Goal: Book appointment/travel/reservation

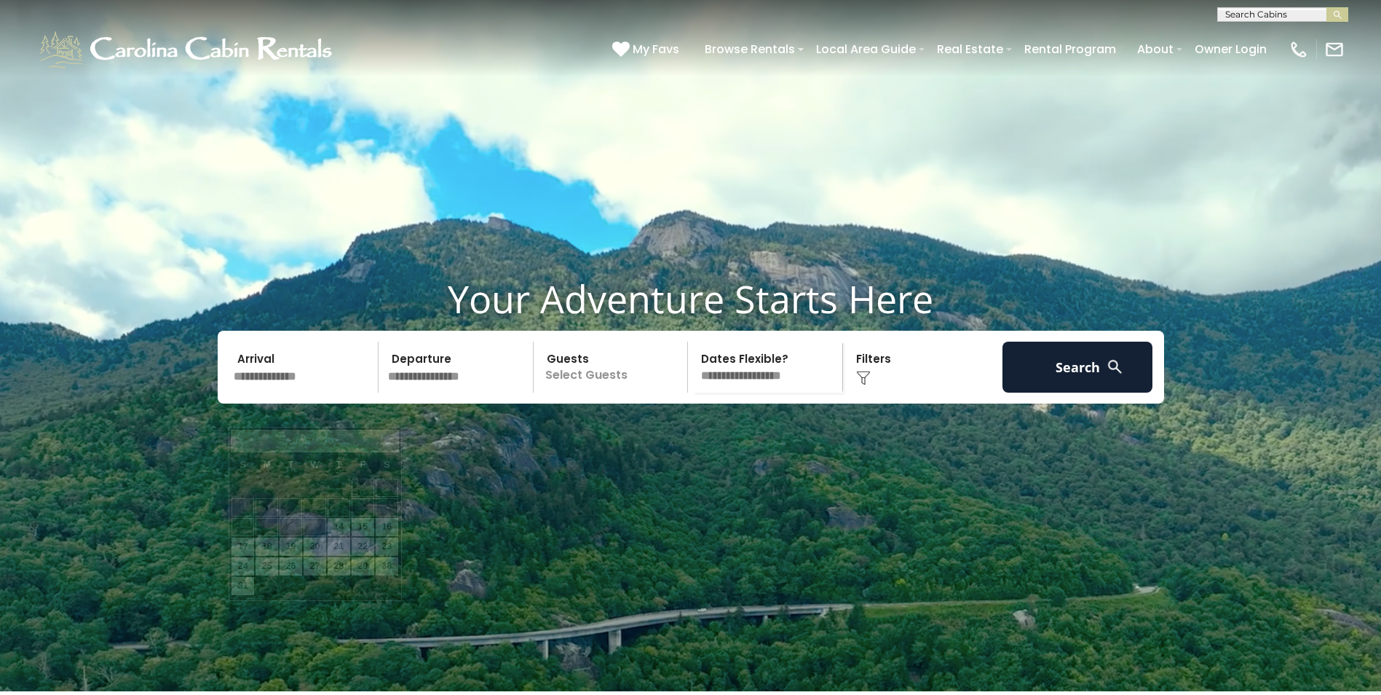
click at [326, 392] on input "text" at bounding box center [304, 366] width 151 height 51
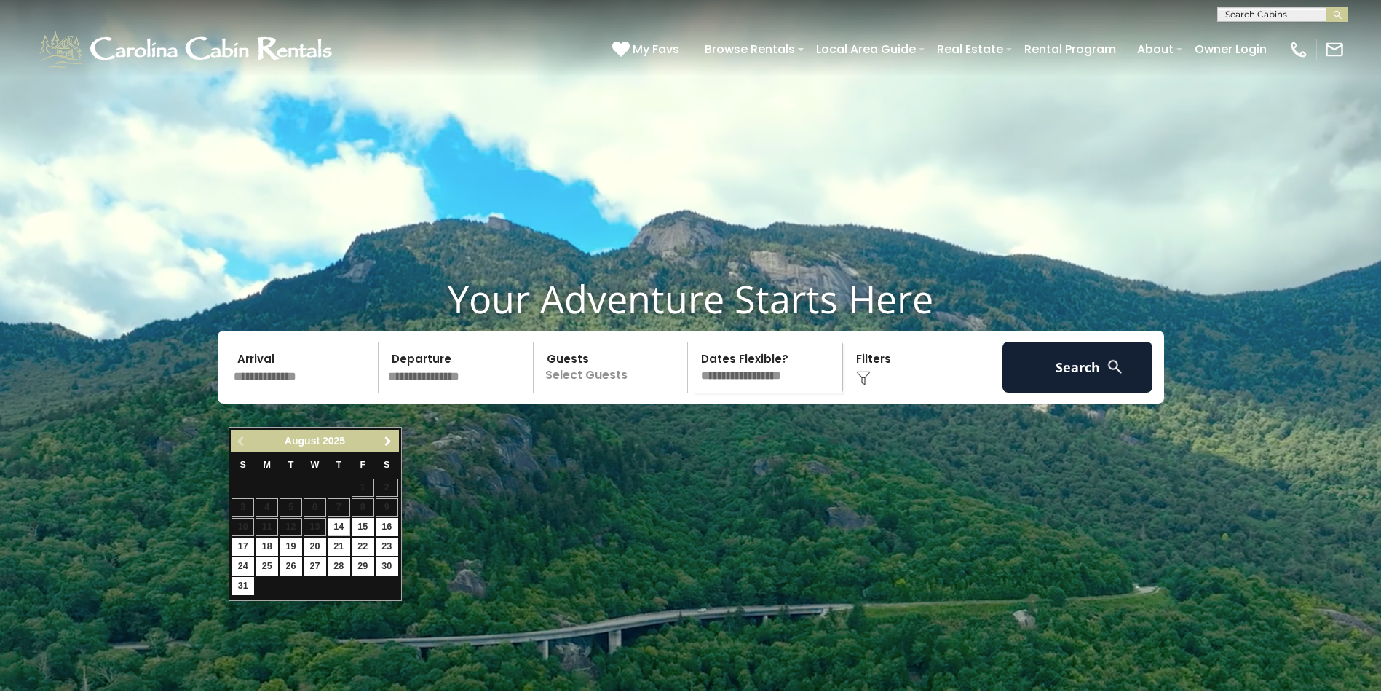
click at [384, 440] on span "Next" at bounding box center [388, 441] width 12 height 12
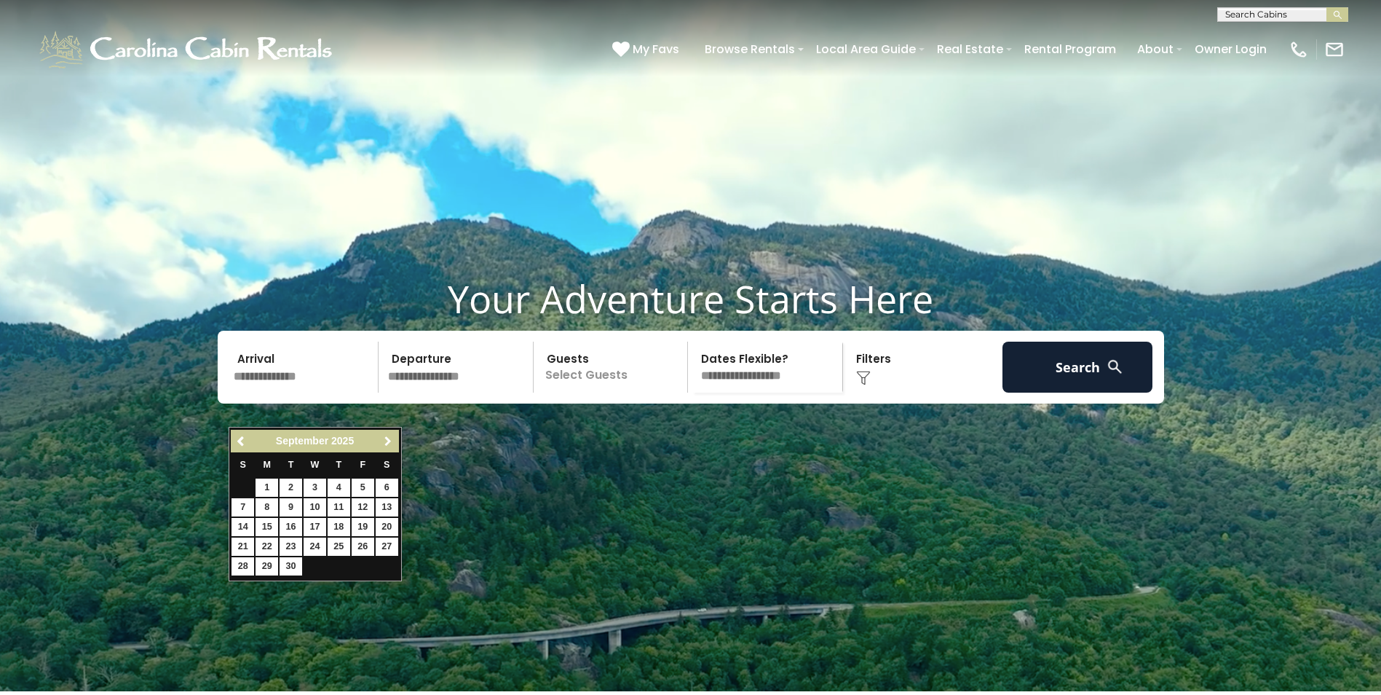
click at [384, 440] on span "Next" at bounding box center [388, 441] width 12 height 12
click at [370, 529] on link "17" at bounding box center [363, 527] width 23 height 18
type input "********"
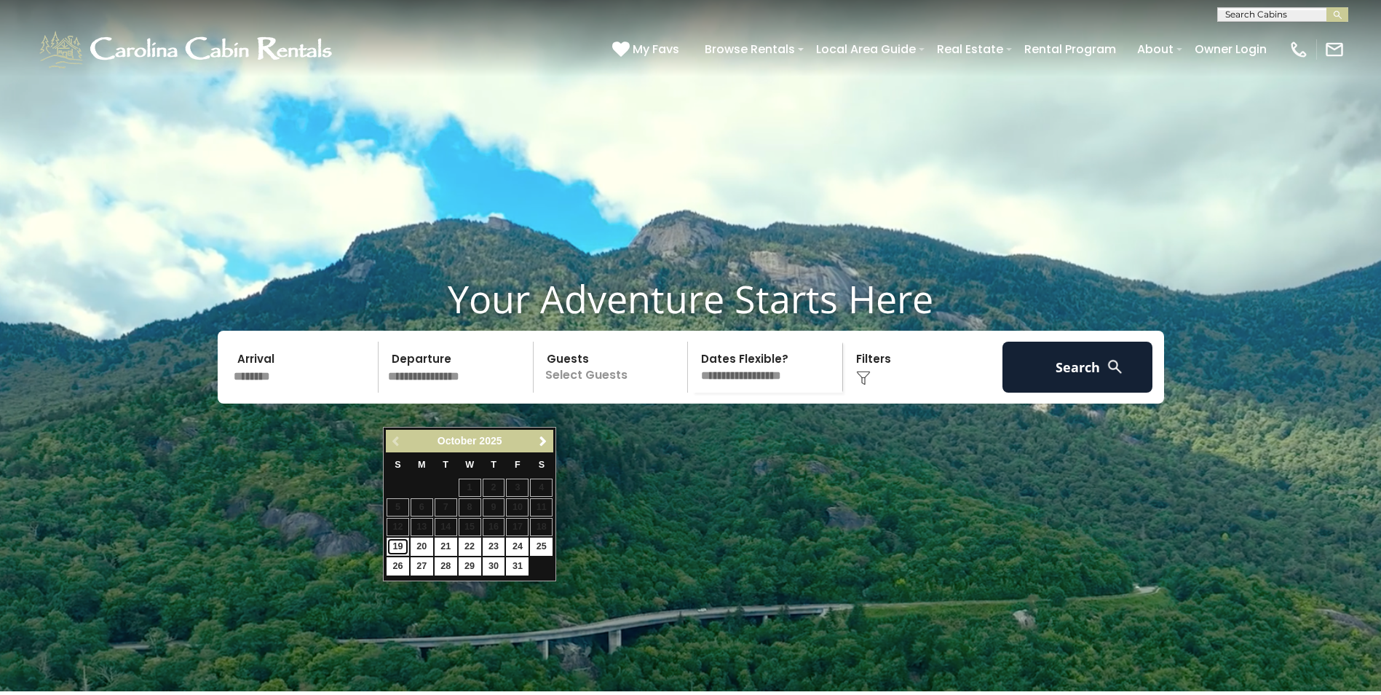
click at [391, 549] on link "19" at bounding box center [398, 546] width 23 height 18
type input "********"
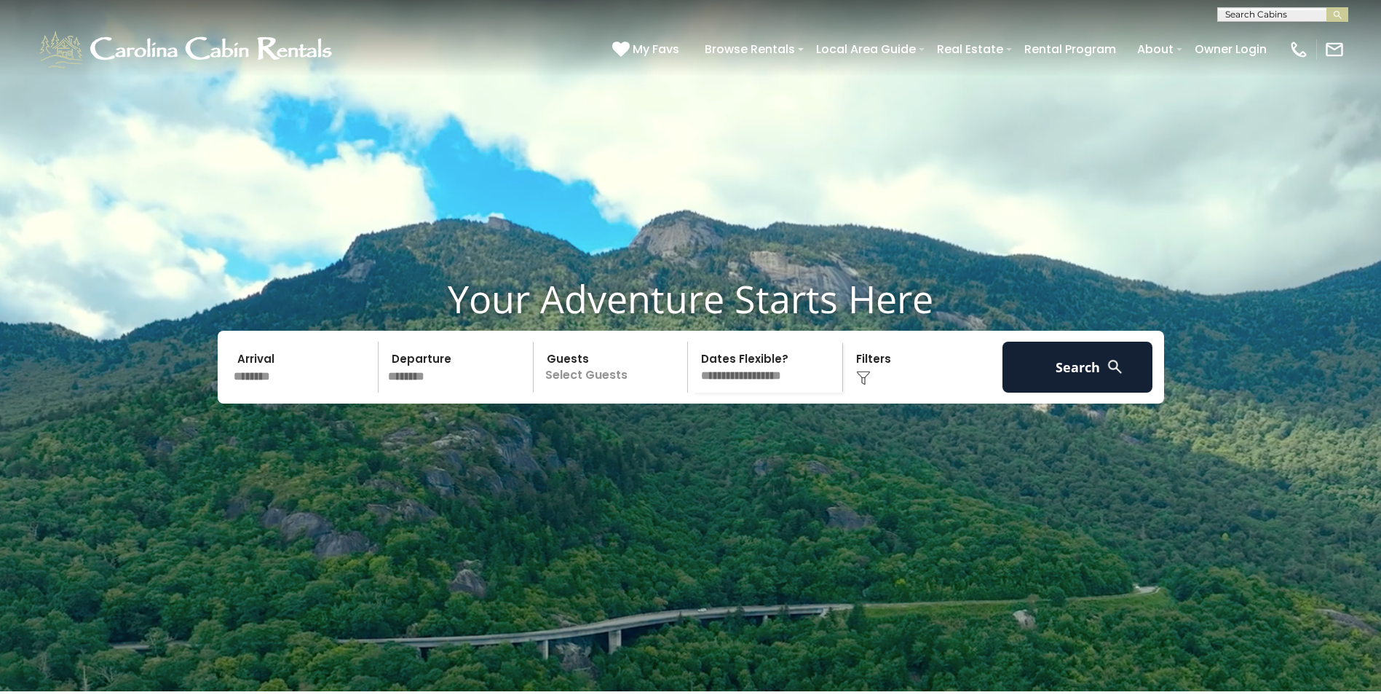
click at [644, 392] on p "Select Guests" at bounding box center [613, 366] width 150 height 51
click at [684, 433] on span "+" at bounding box center [683, 426] width 6 height 15
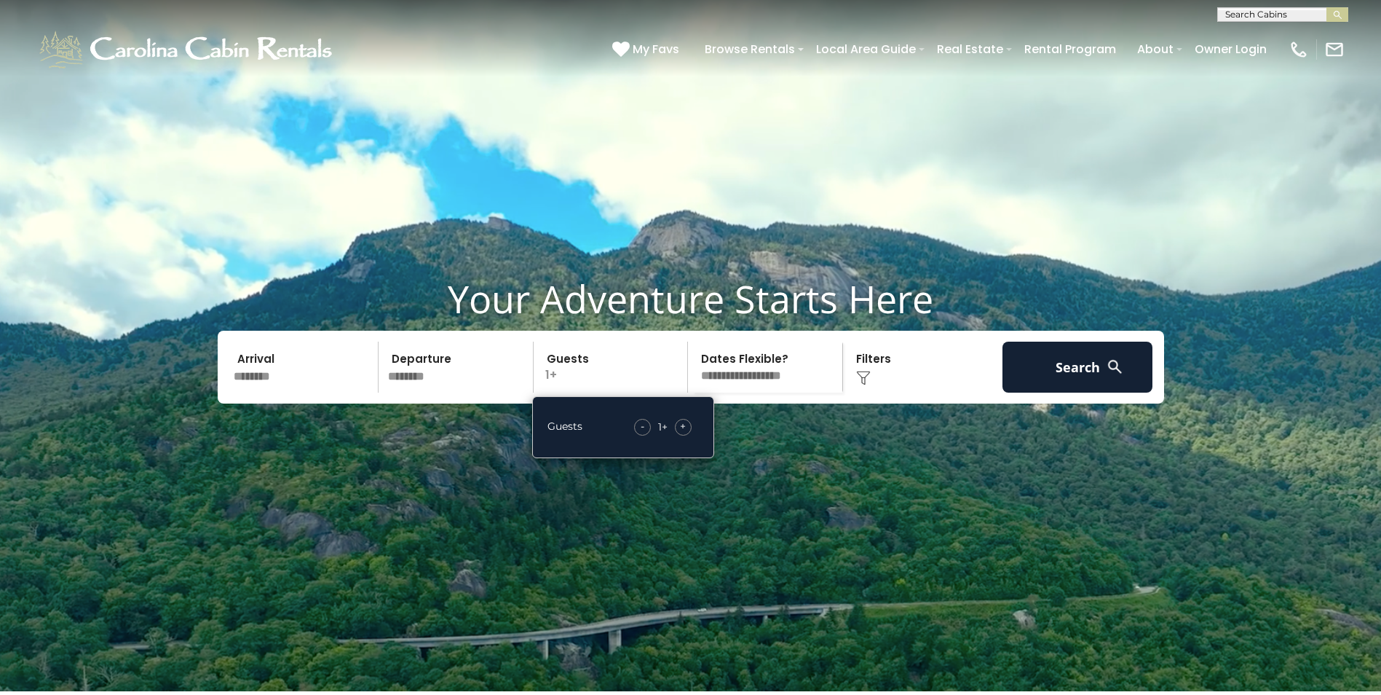
click at [684, 433] on span "+" at bounding box center [683, 426] width 6 height 15
click at [1080, 392] on button "Search" at bounding box center [1078, 366] width 151 height 51
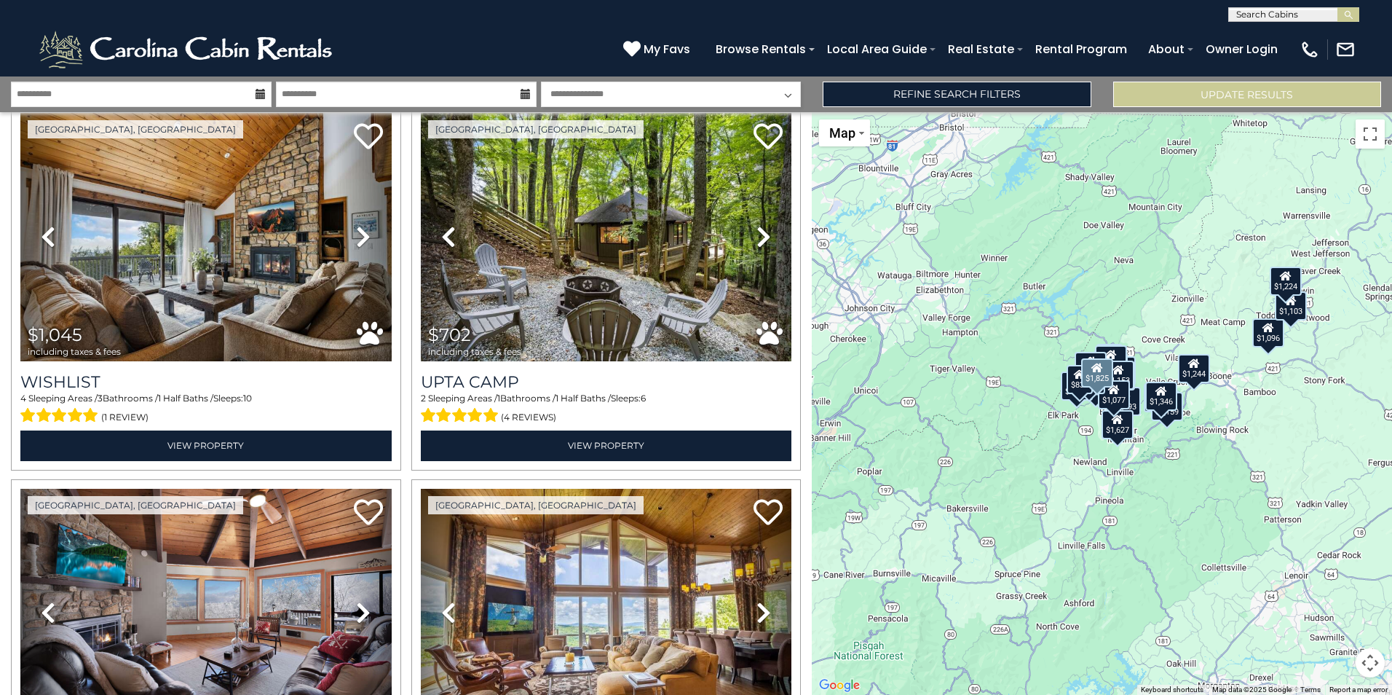
scroll to position [437, 0]
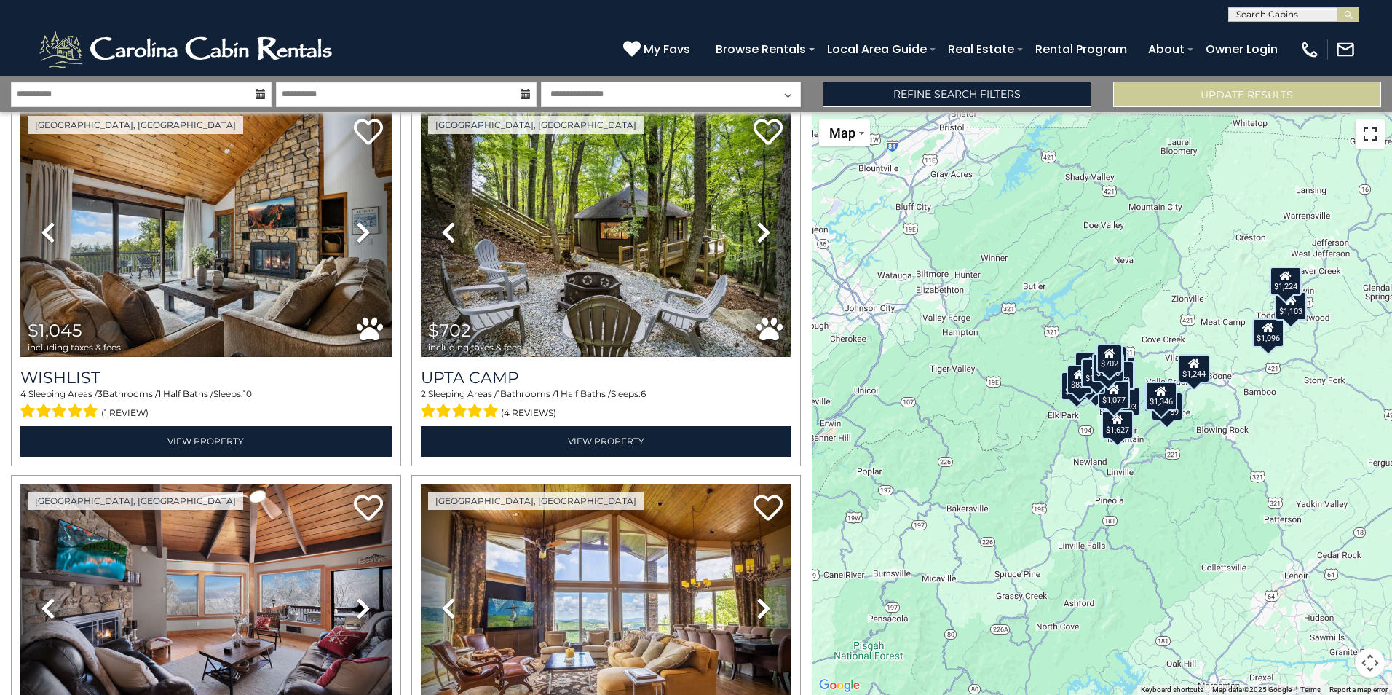
click at [1380, 134] on button "Toggle fullscreen view" at bounding box center [1370, 133] width 29 height 29
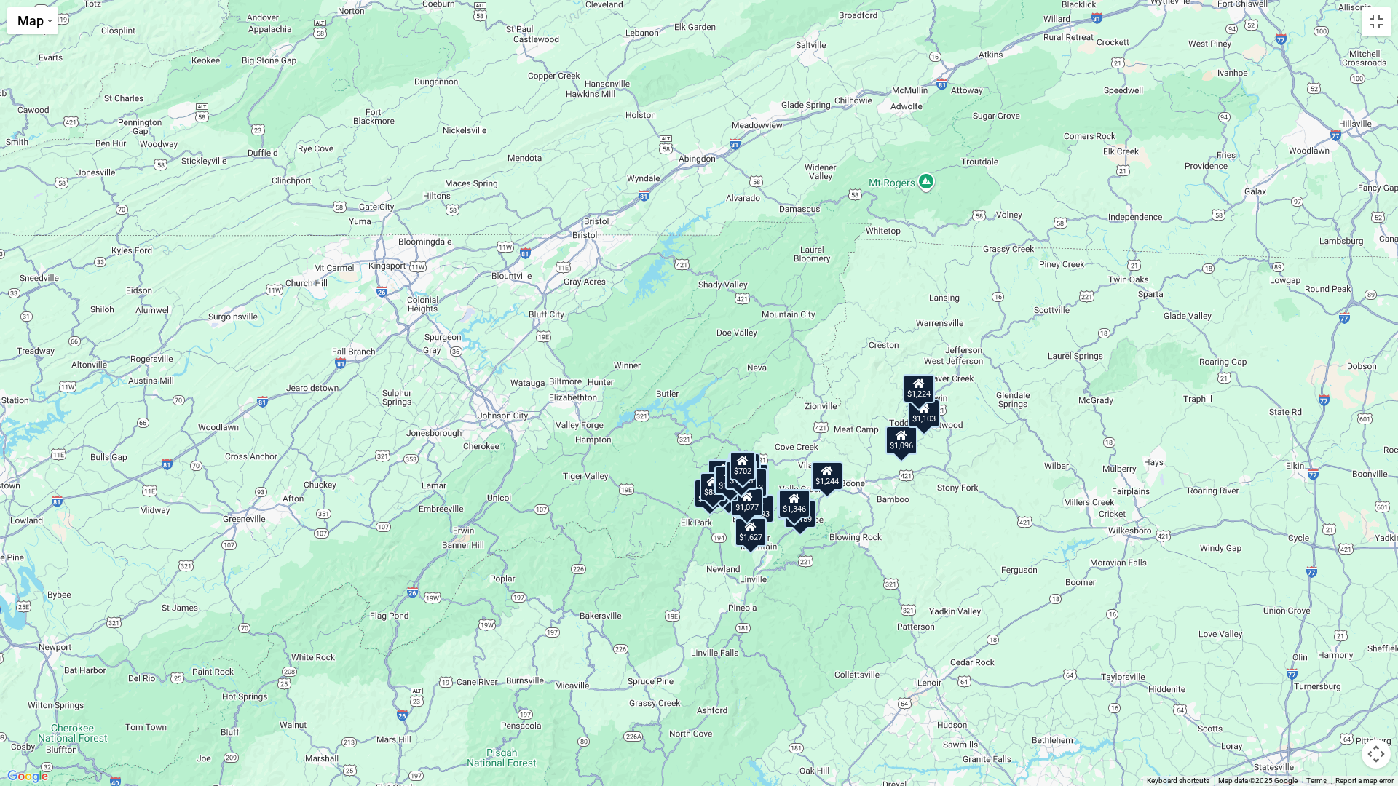
drag, startPoint x: 275, startPoint y: 354, endPoint x: 315, endPoint y: 472, distance: 124.6
click at [315, 472] on div "$1,825 $1,684 $1,045 $702 $1,009 $2,134 $1,948 $4,193 $1,467 $1,497 $1,038 $965…" at bounding box center [699, 393] width 1398 height 786
click at [1381, 23] on button "Toggle fullscreen view" at bounding box center [1375, 21] width 29 height 29
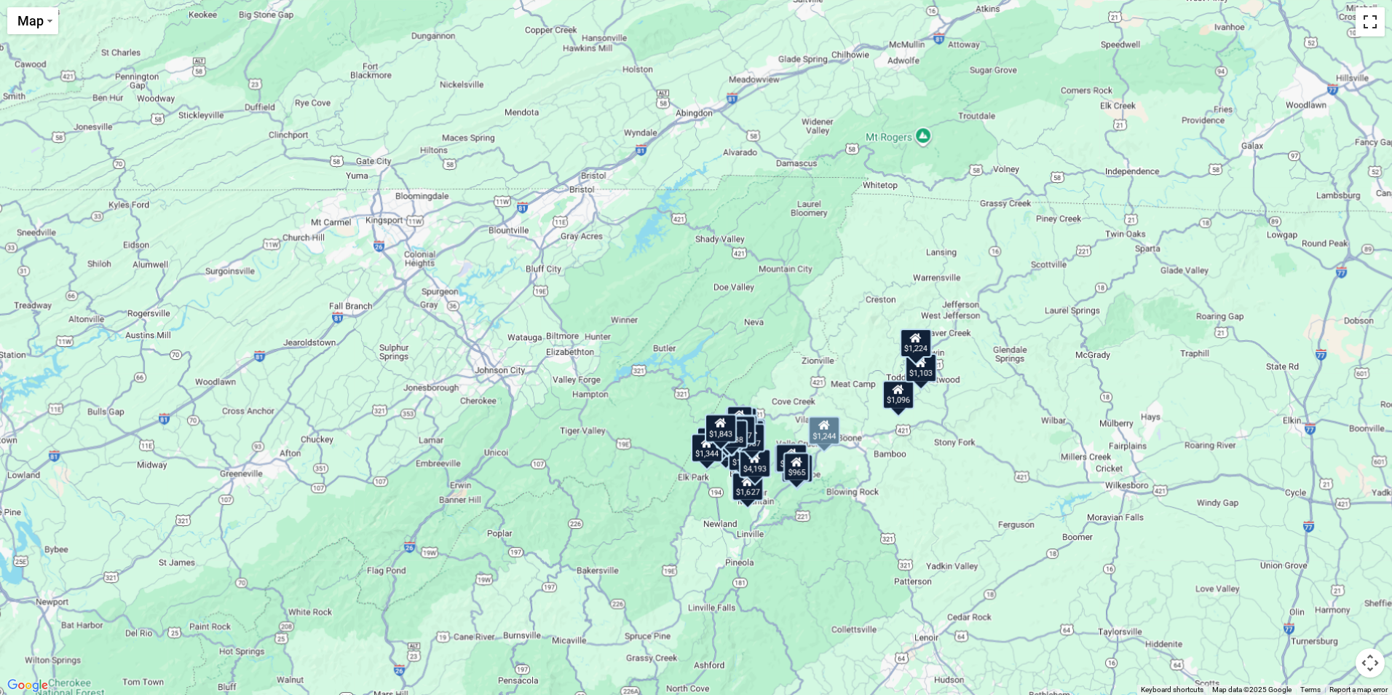
scroll to position [5141, 0]
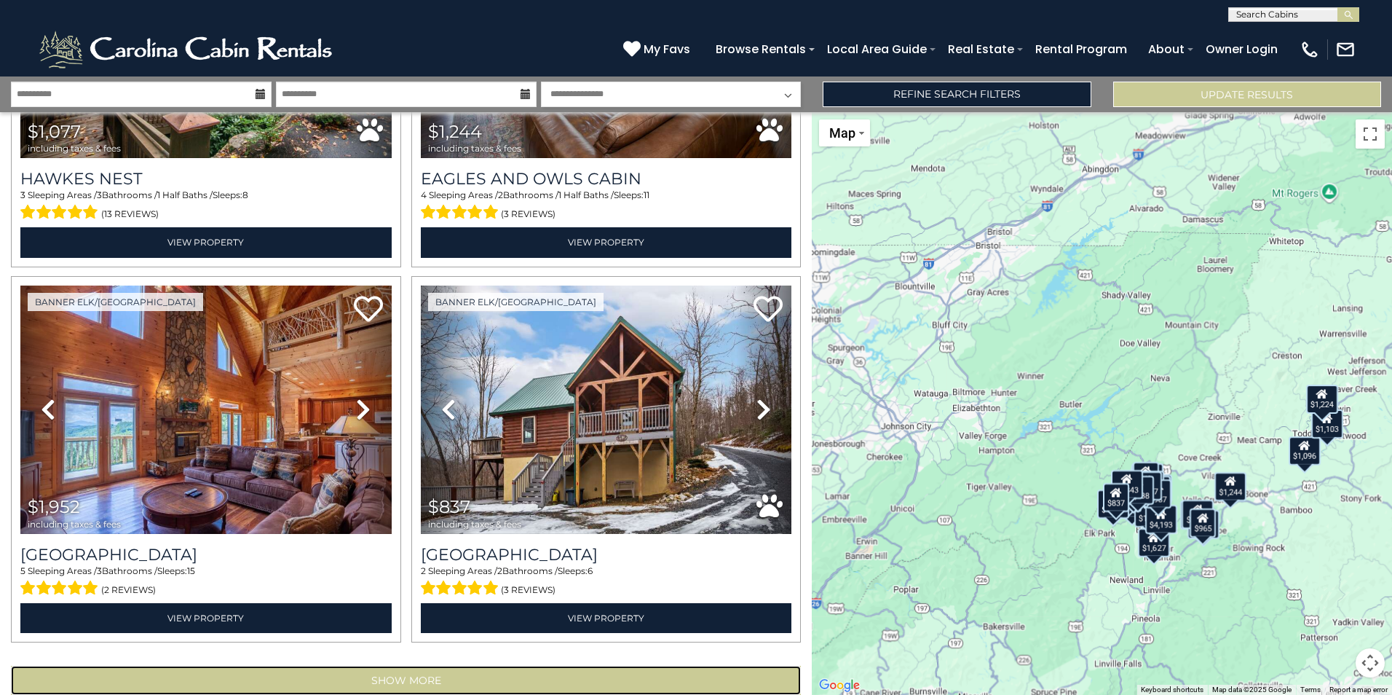
click at [414, 665] on button "Show More" at bounding box center [406, 679] width 790 height 29
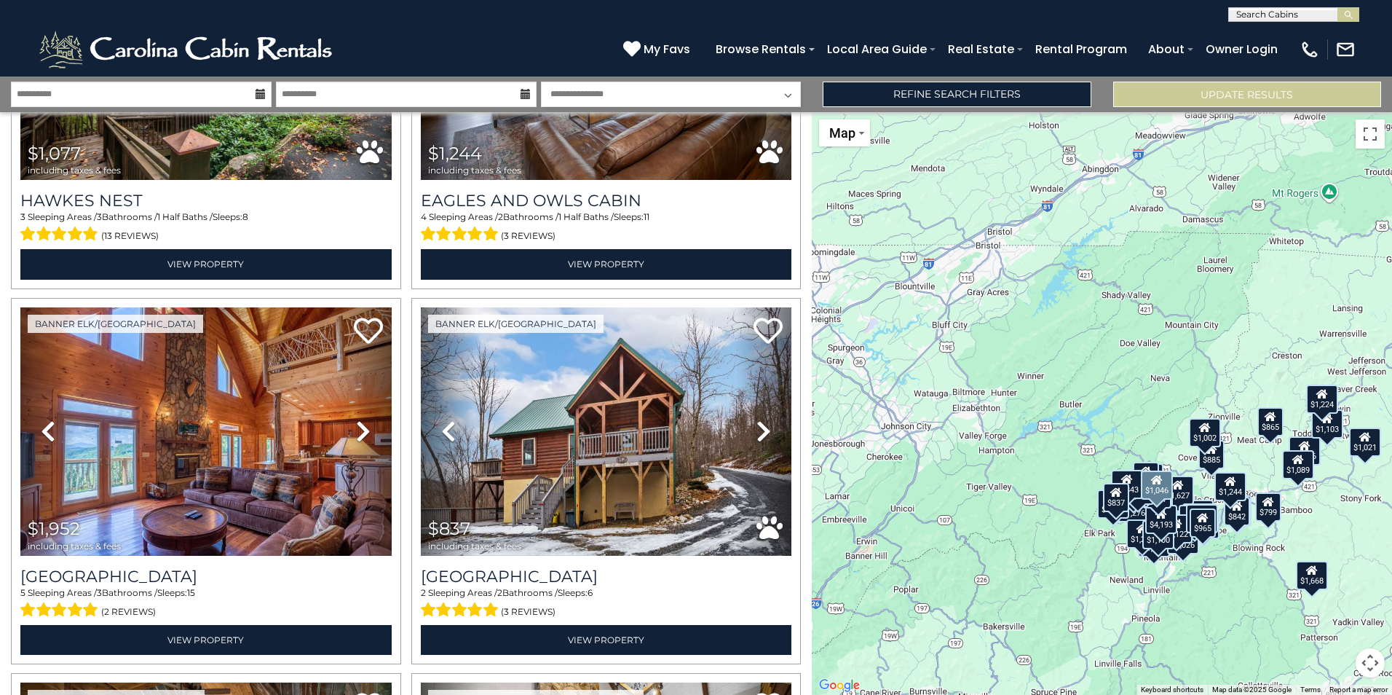
scroll to position [5141, 0]
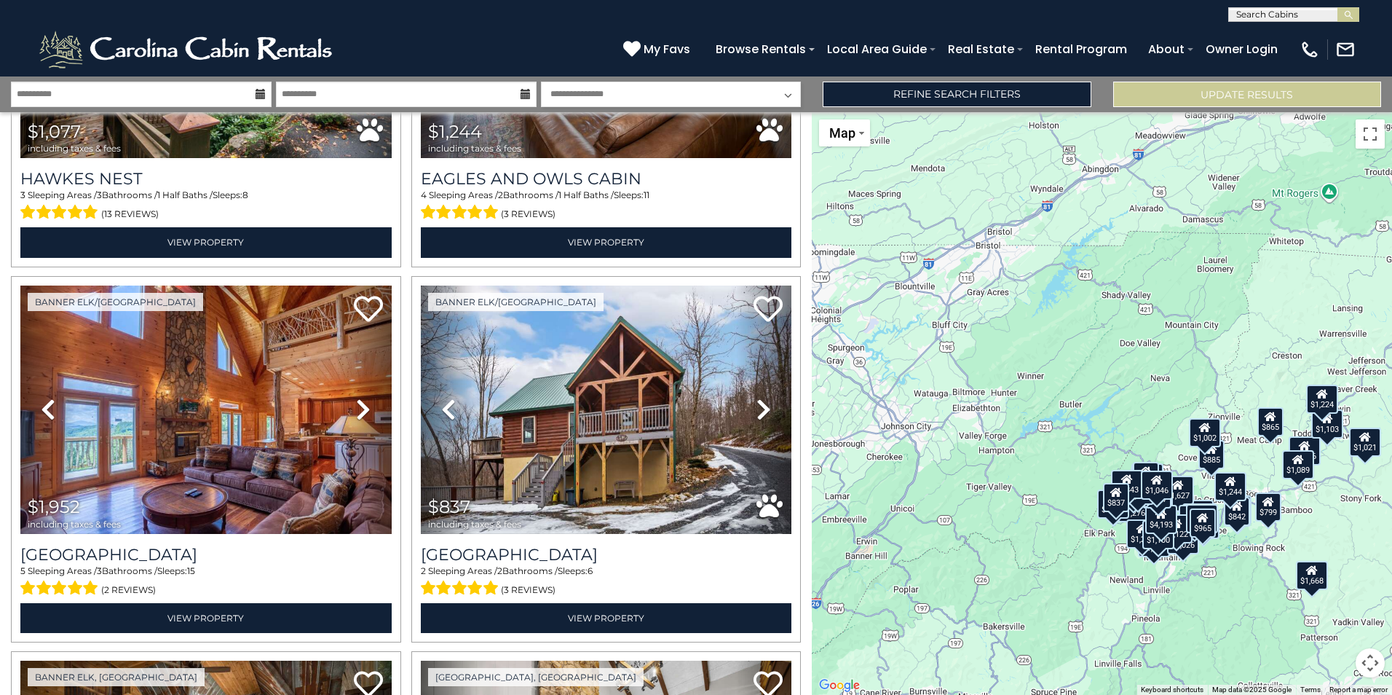
click at [1266, 427] on div "$865" at bounding box center [1270, 421] width 26 height 29
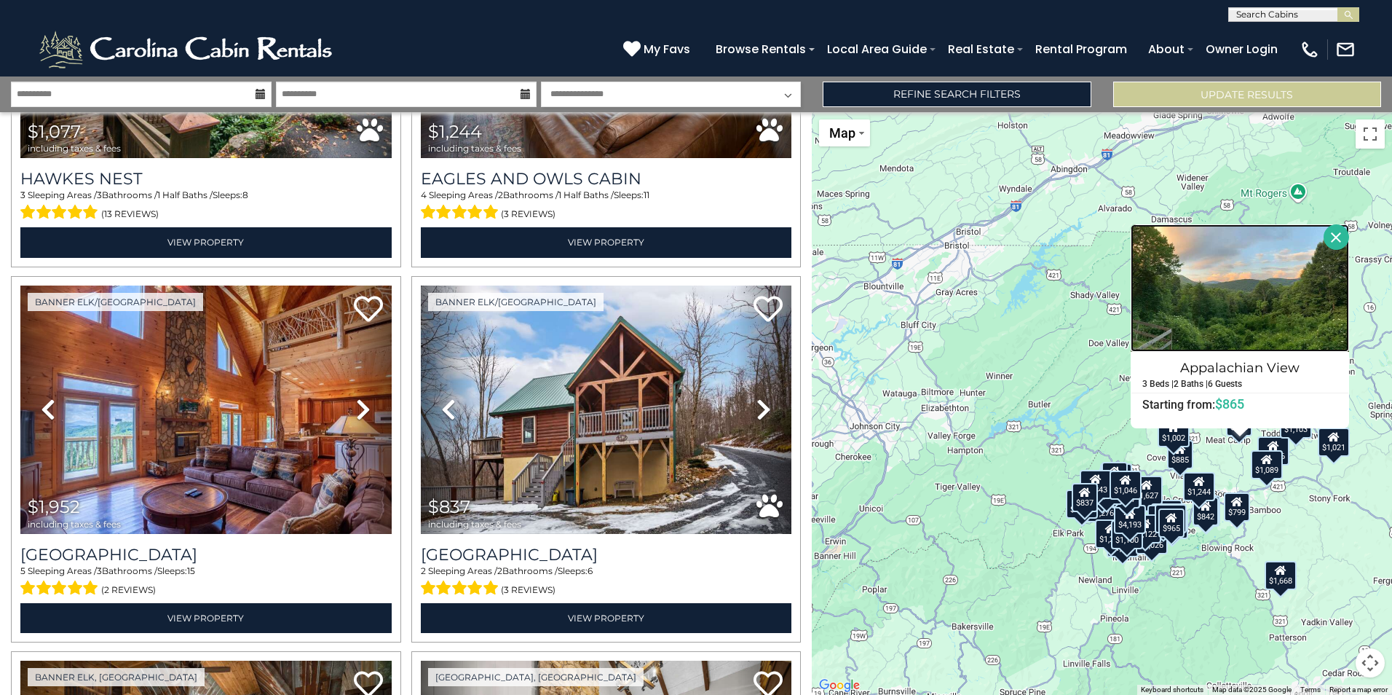
click at [1211, 301] on img at bounding box center [1240, 287] width 218 height 127
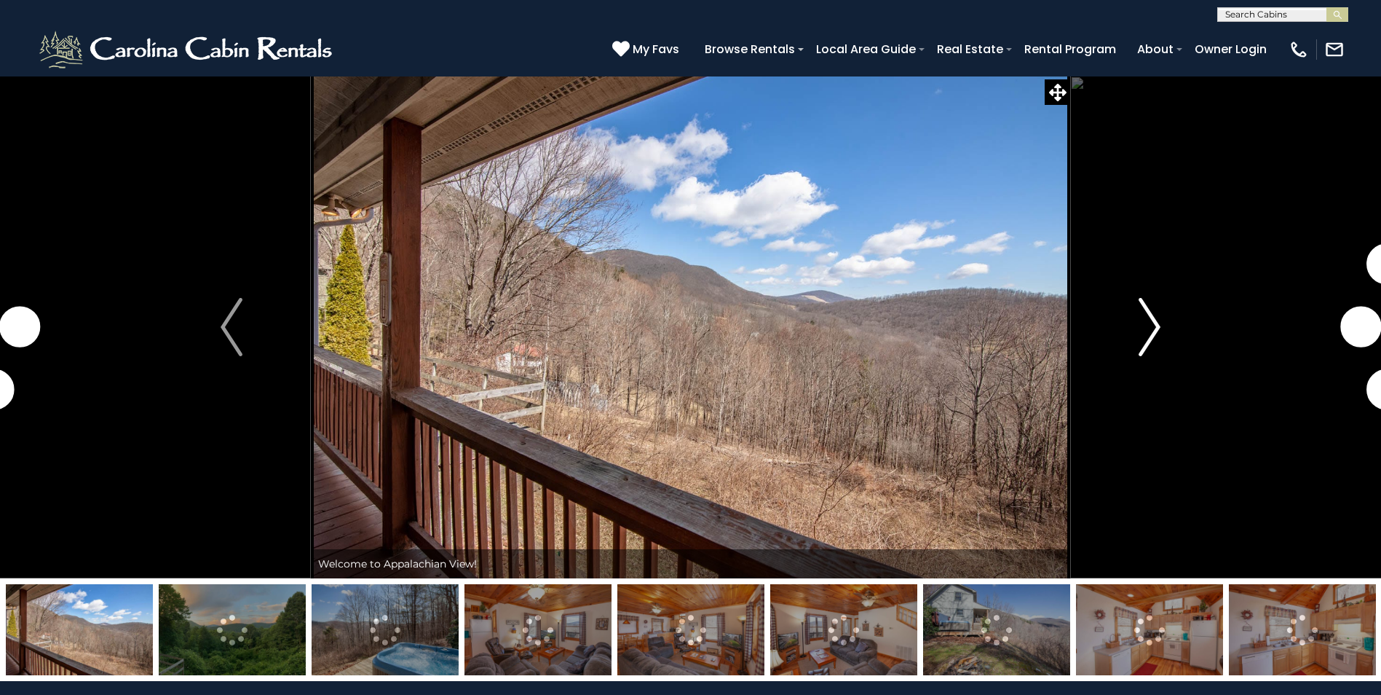
click at [1143, 326] on img "Next" at bounding box center [1150, 327] width 22 height 58
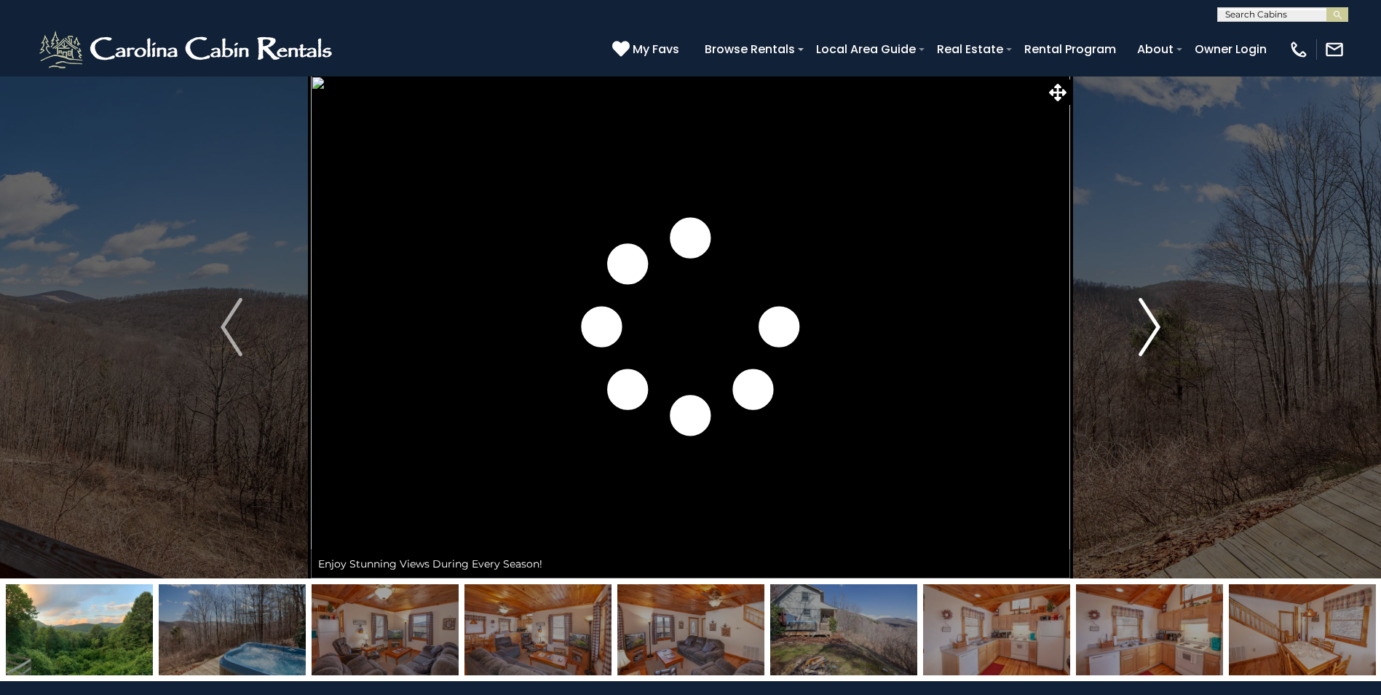
click at [1143, 326] on img "Next" at bounding box center [1150, 327] width 22 height 58
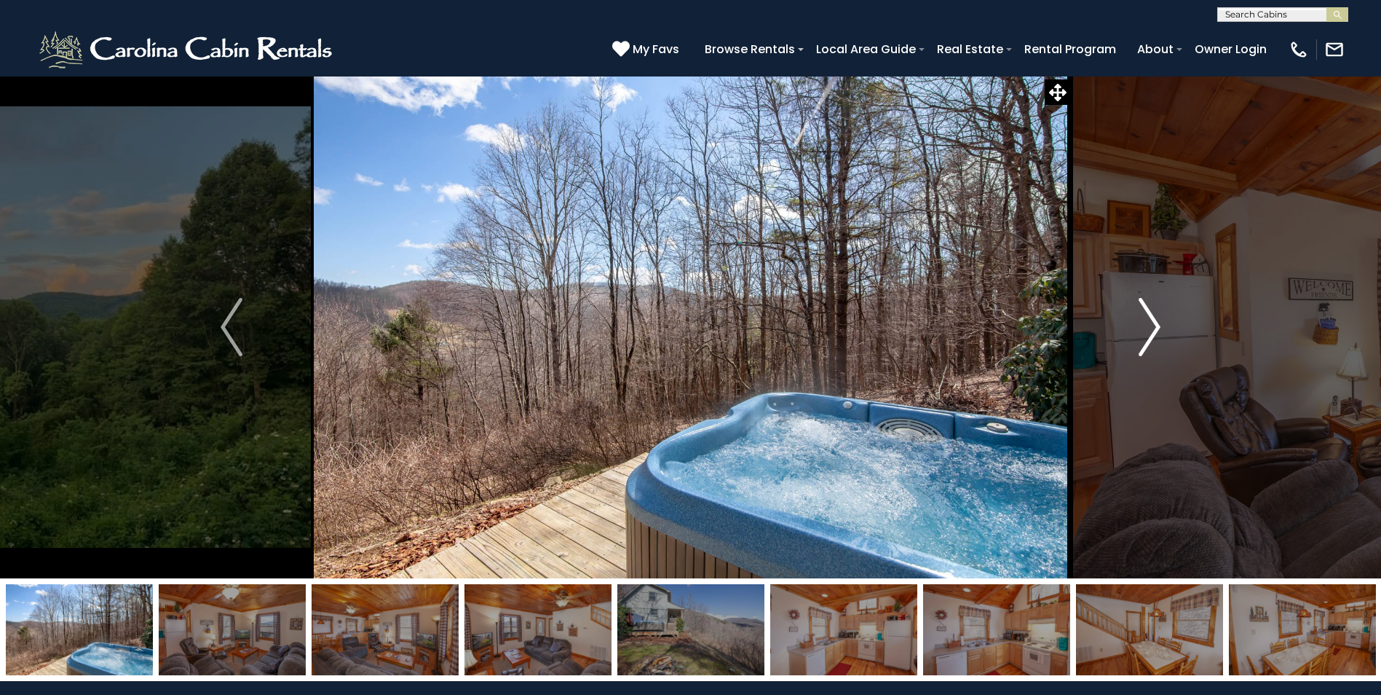
click at [1143, 326] on img "Next" at bounding box center [1150, 327] width 22 height 58
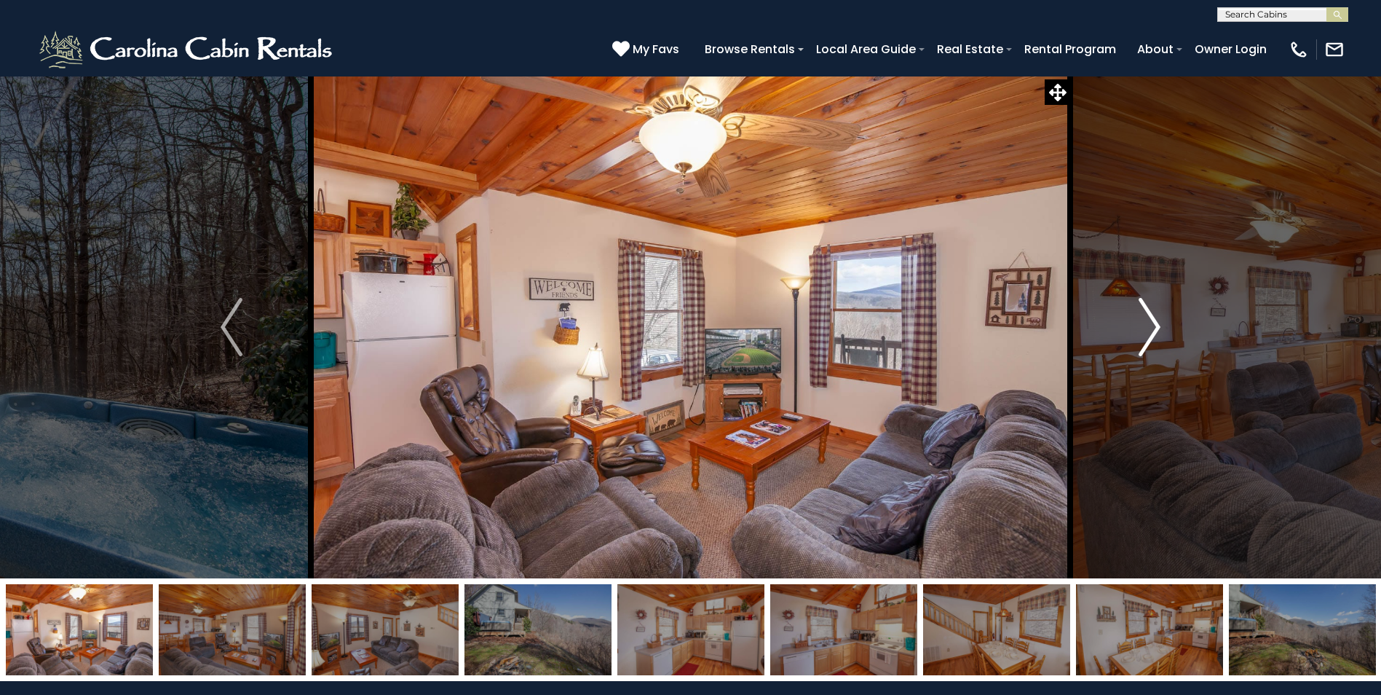
click at [1143, 326] on img "Next" at bounding box center [1150, 327] width 22 height 58
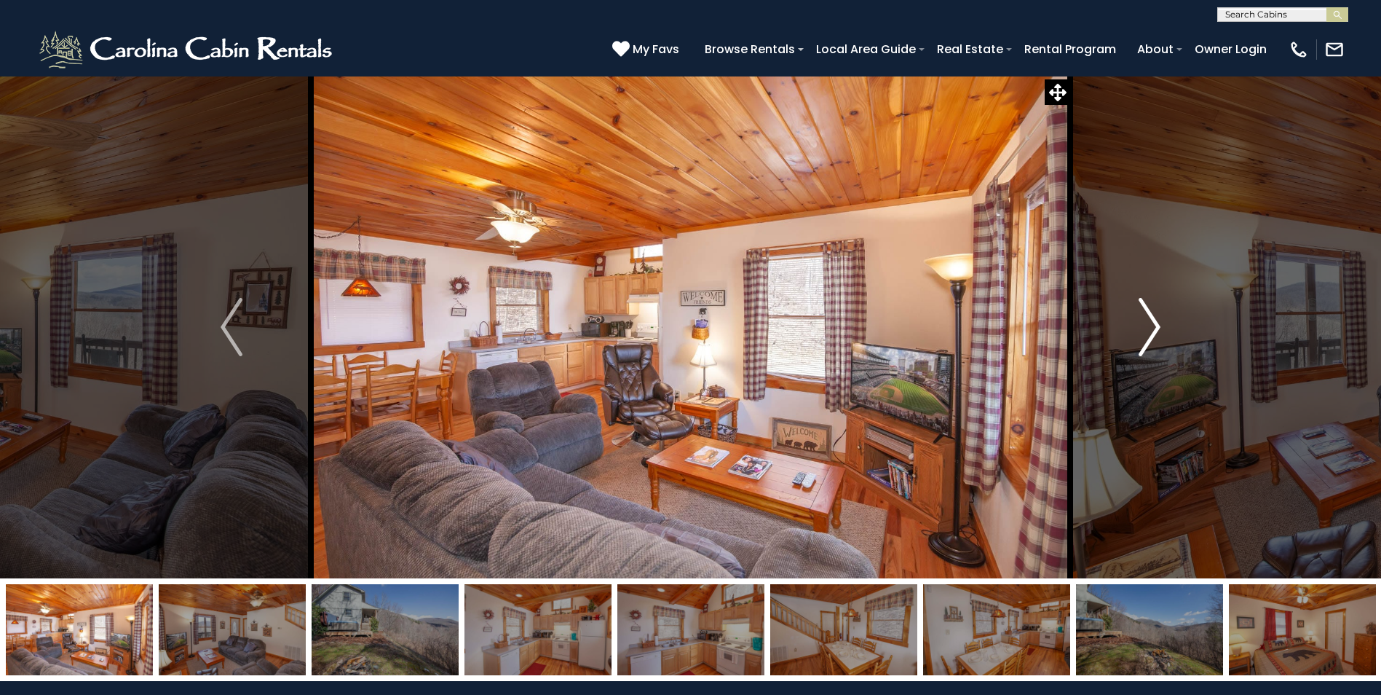
click at [1143, 326] on img "Next" at bounding box center [1150, 327] width 22 height 58
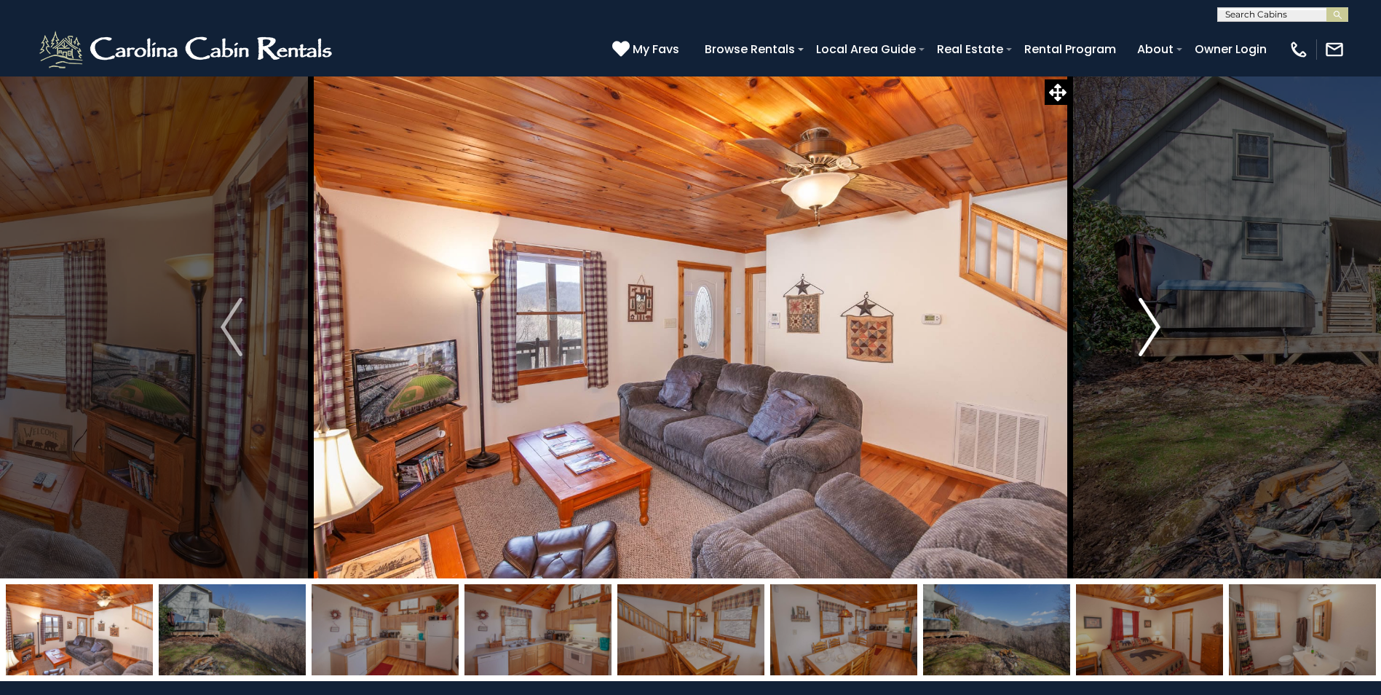
click at [1143, 326] on img "Next" at bounding box center [1150, 327] width 22 height 58
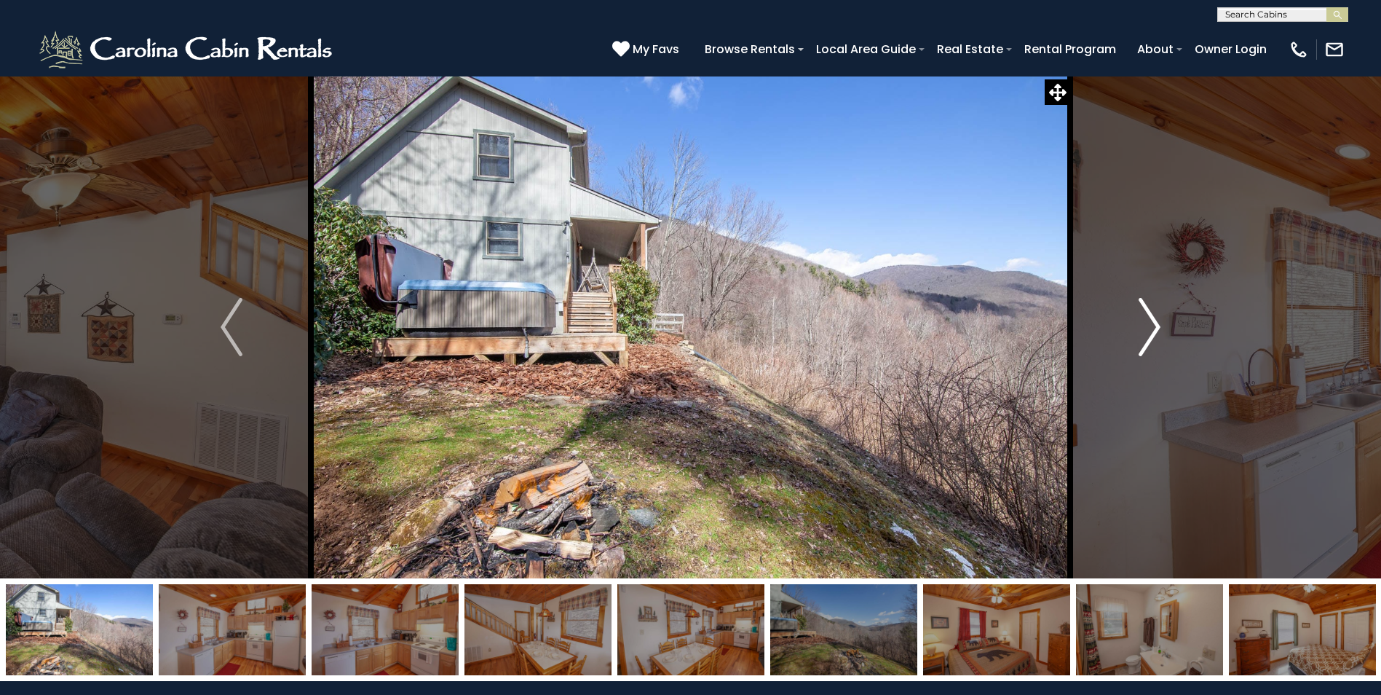
click at [1143, 326] on img "Next" at bounding box center [1150, 327] width 22 height 58
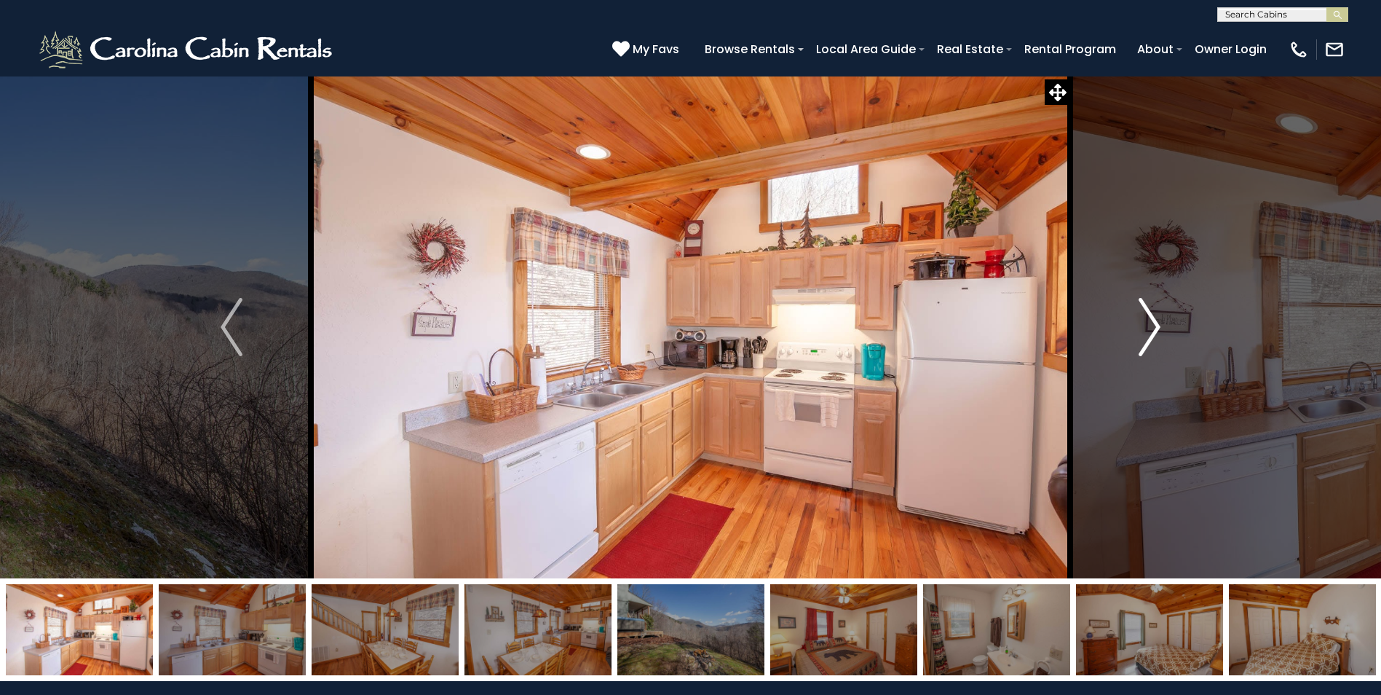
click at [1143, 326] on img "Next" at bounding box center [1150, 327] width 22 height 58
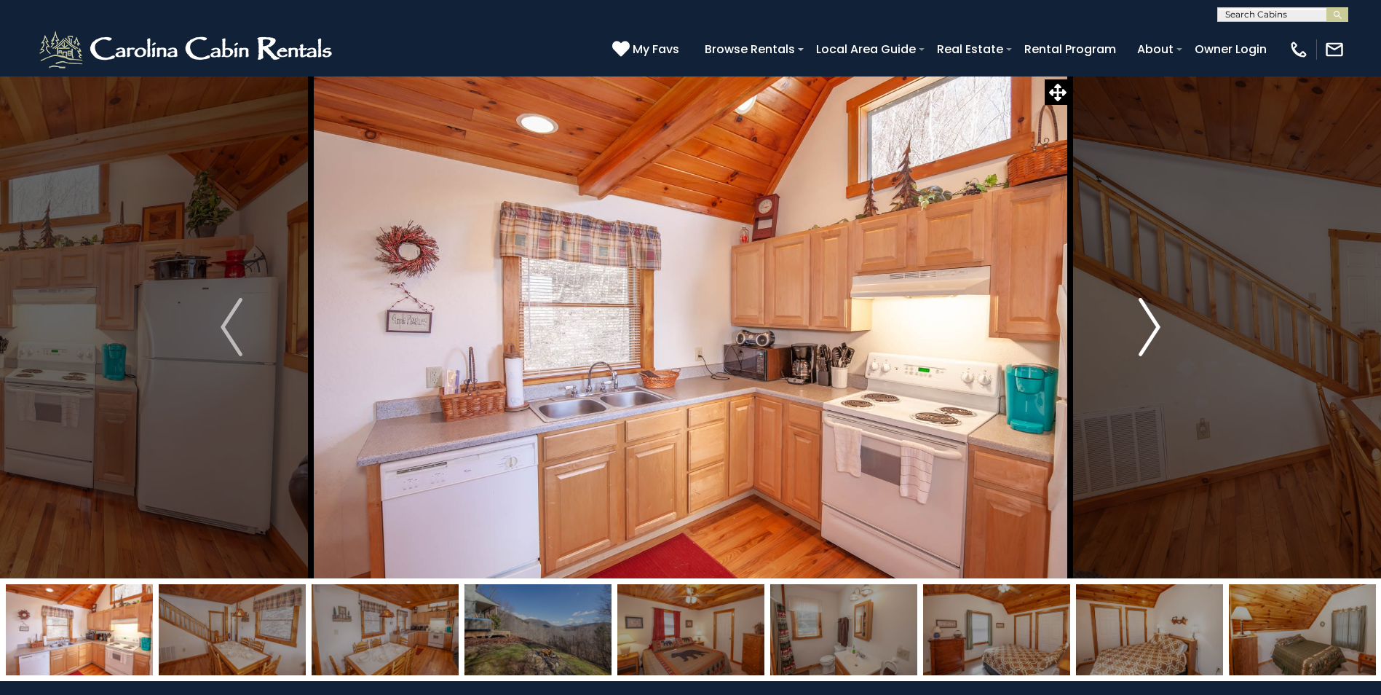
click at [1143, 326] on img "Next" at bounding box center [1150, 327] width 22 height 58
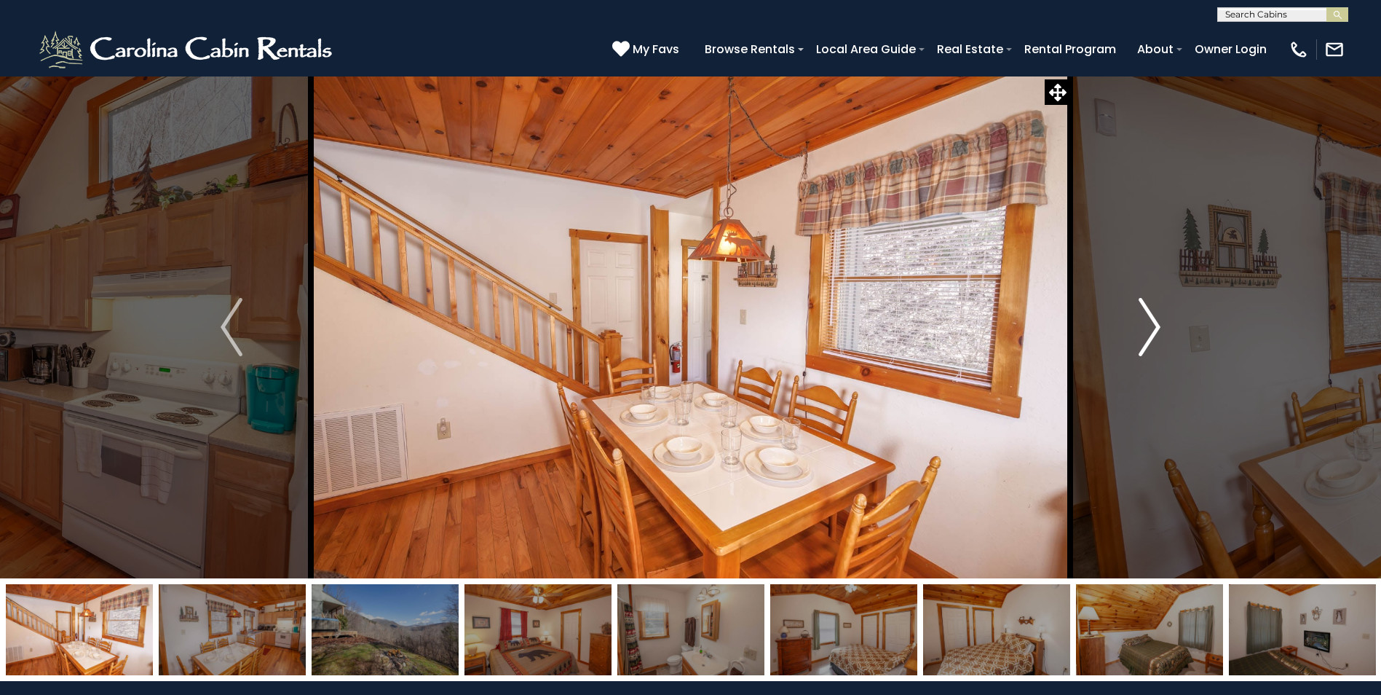
click at [1143, 326] on img "Next" at bounding box center [1150, 327] width 22 height 58
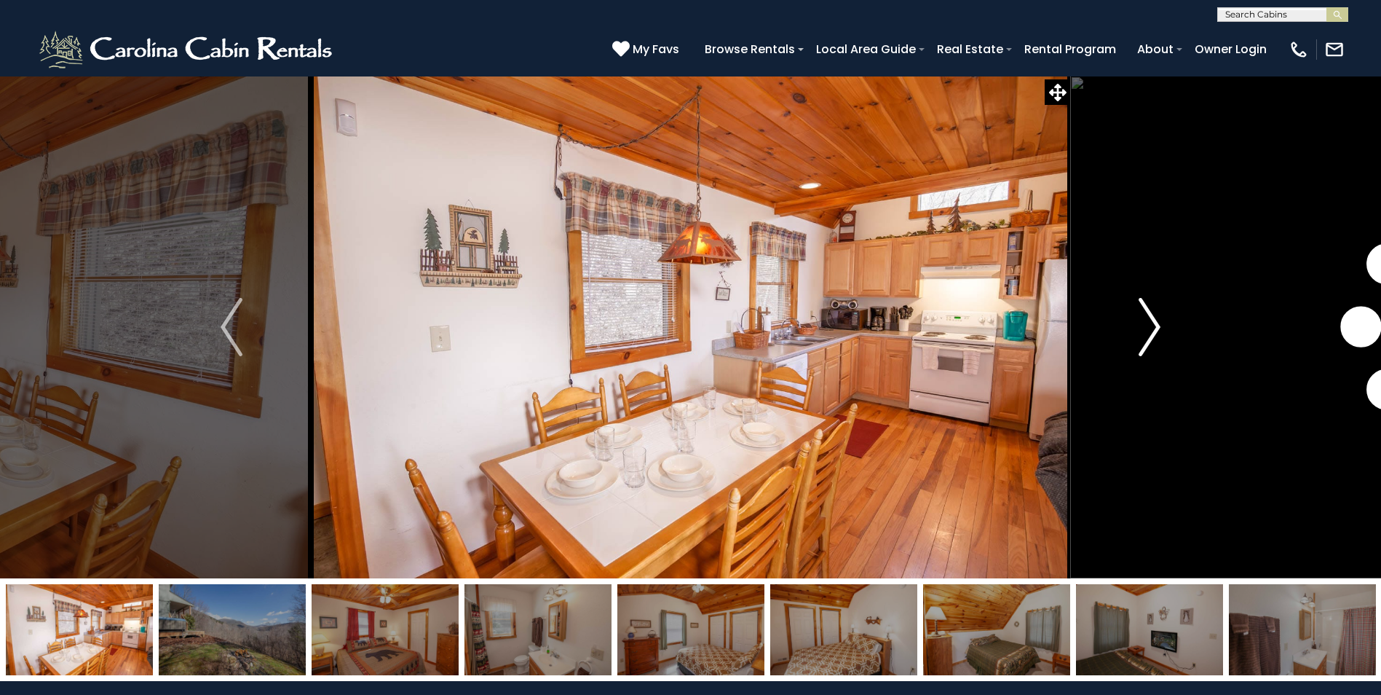
click at [1143, 326] on img "Next" at bounding box center [1150, 327] width 22 height 58
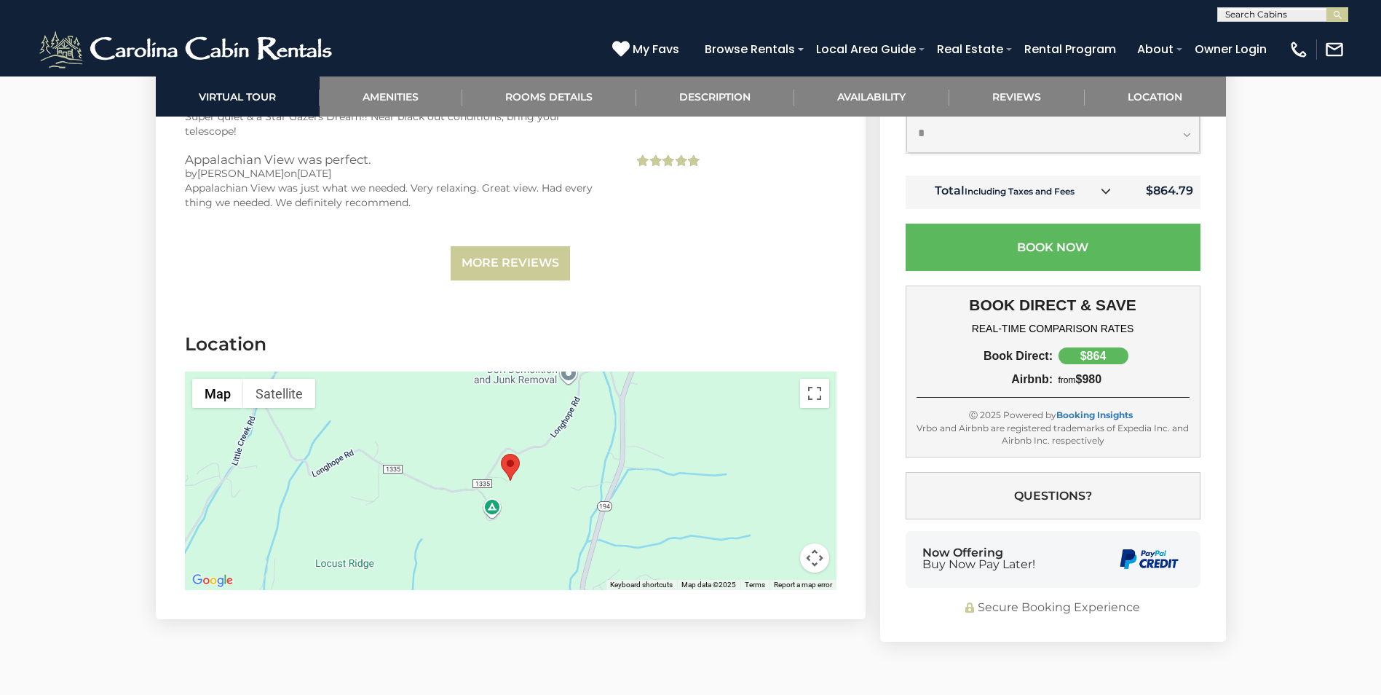
scroll to position [3349, 0]
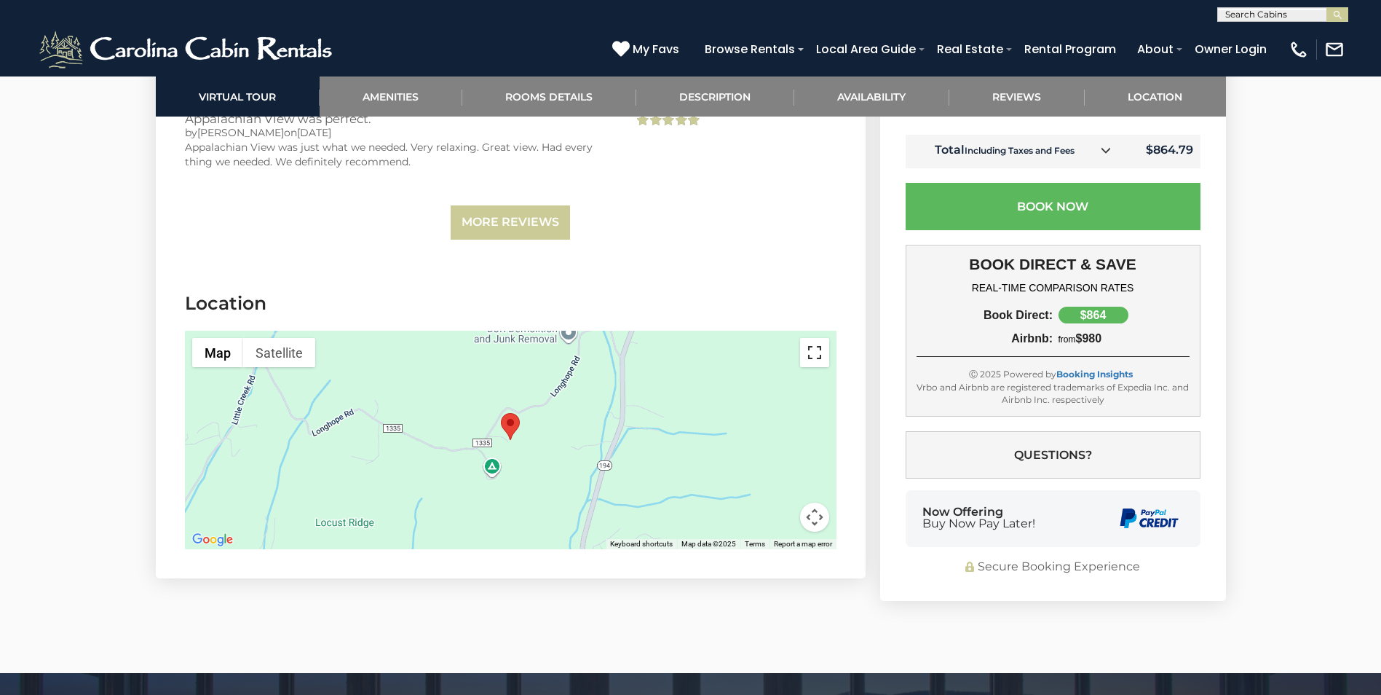
click at [815, 339] on button "Toggle fullscreen view" at bounding box center [814, 352] width 29 height 29
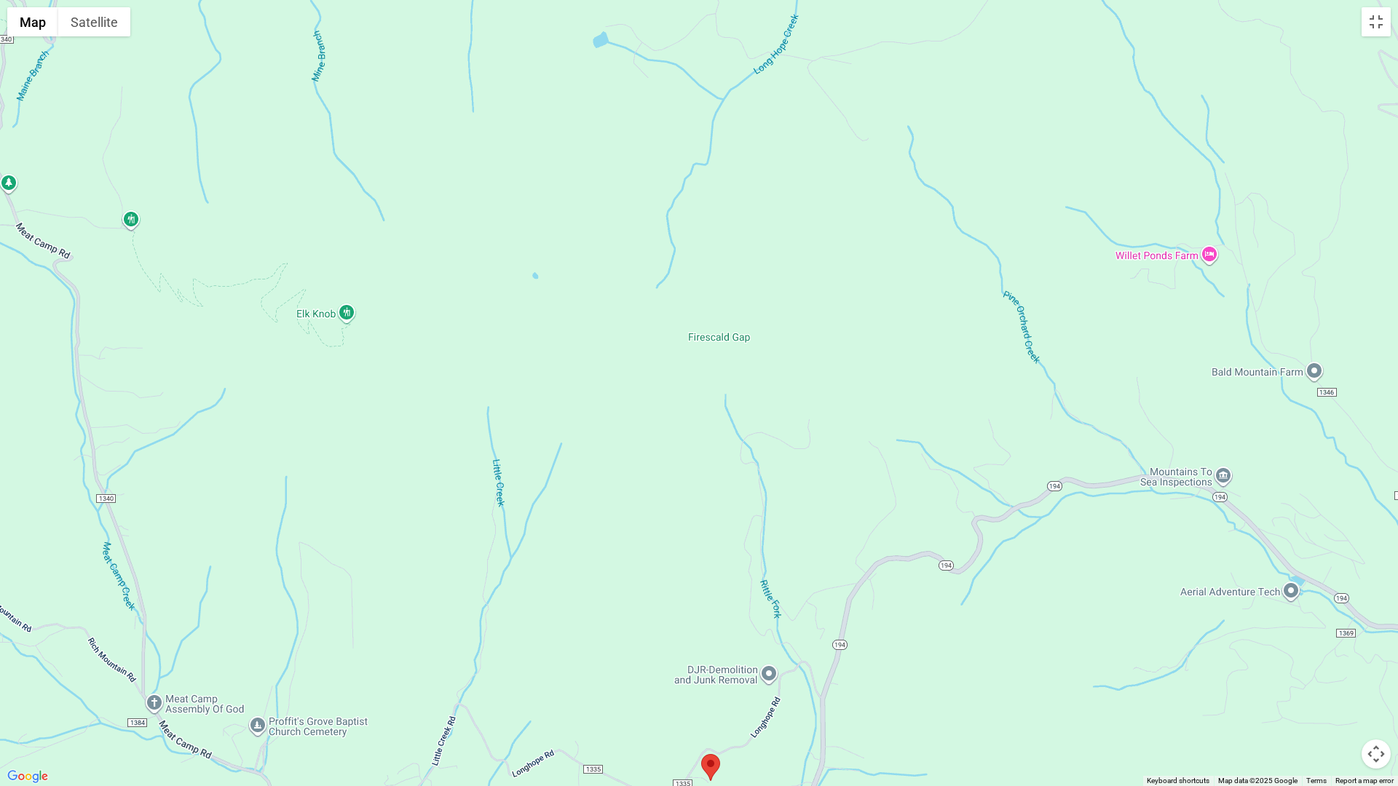
drag, startPoint x: 566, startPoint y: 396, endPoint x: 578, endPoint y: 786, distance: 389.7
click at [578, 694] on div at bounding box center [699, 393] width 1398 height 786
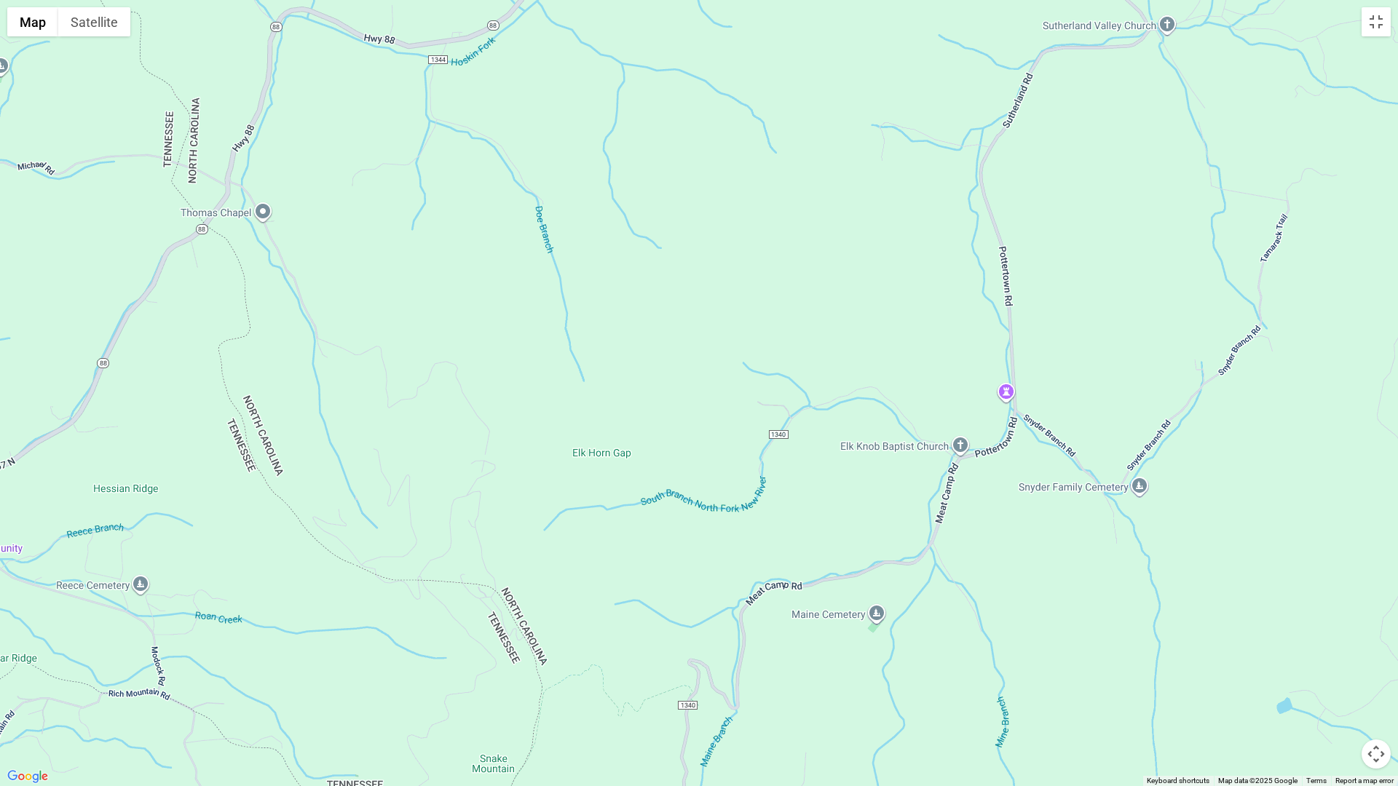
drag, startPoint x: 634, startPoint y: 103, endPoint x: 1318, endPoint y: 772, distance: 957.1
click at [1318, 694] on div at bounding box center [699, 393] width 1398 height 786
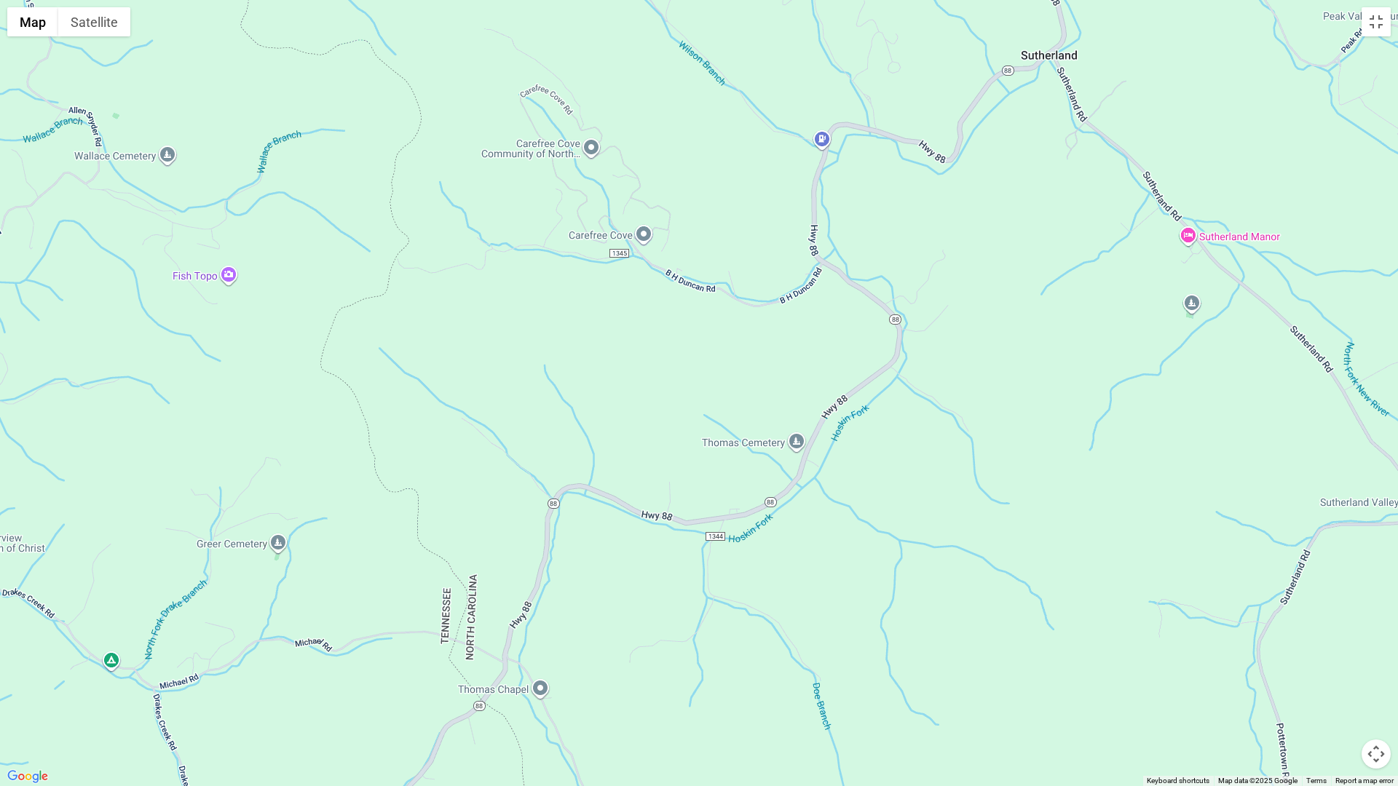
drag, startPoint x: 390, startPoint y: 306, endPoint x: 668, endPoint y: 786, distance: 554.2
click at [668, 694] on div at bounding box center [699, 393] width 1398 height 786
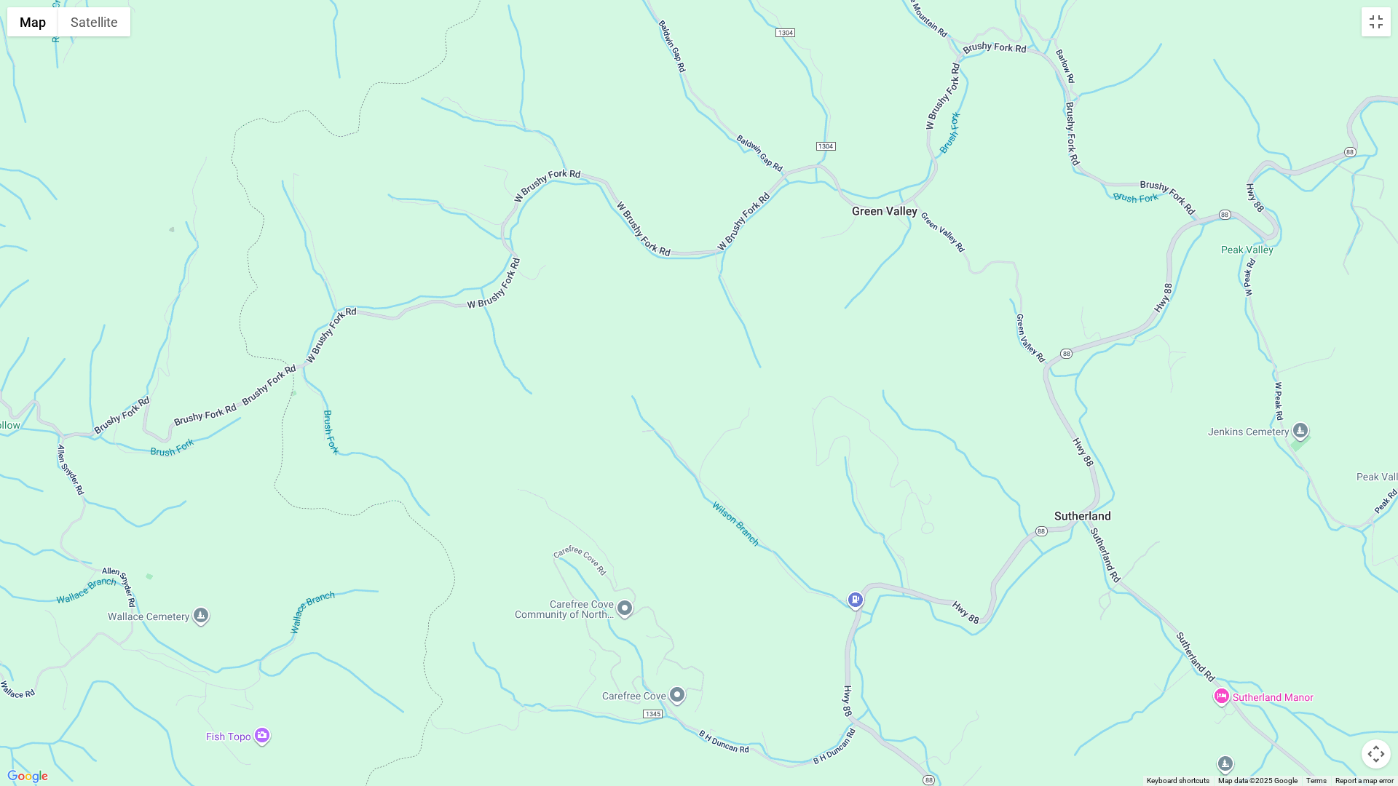
drag, startPoint x: 596, startPoint y: 21, endPoint x: 628, endPoint y: 484, distance: 464.2
click at [628, 484] on div at bounding box center [699, 393] width 1398 height 786
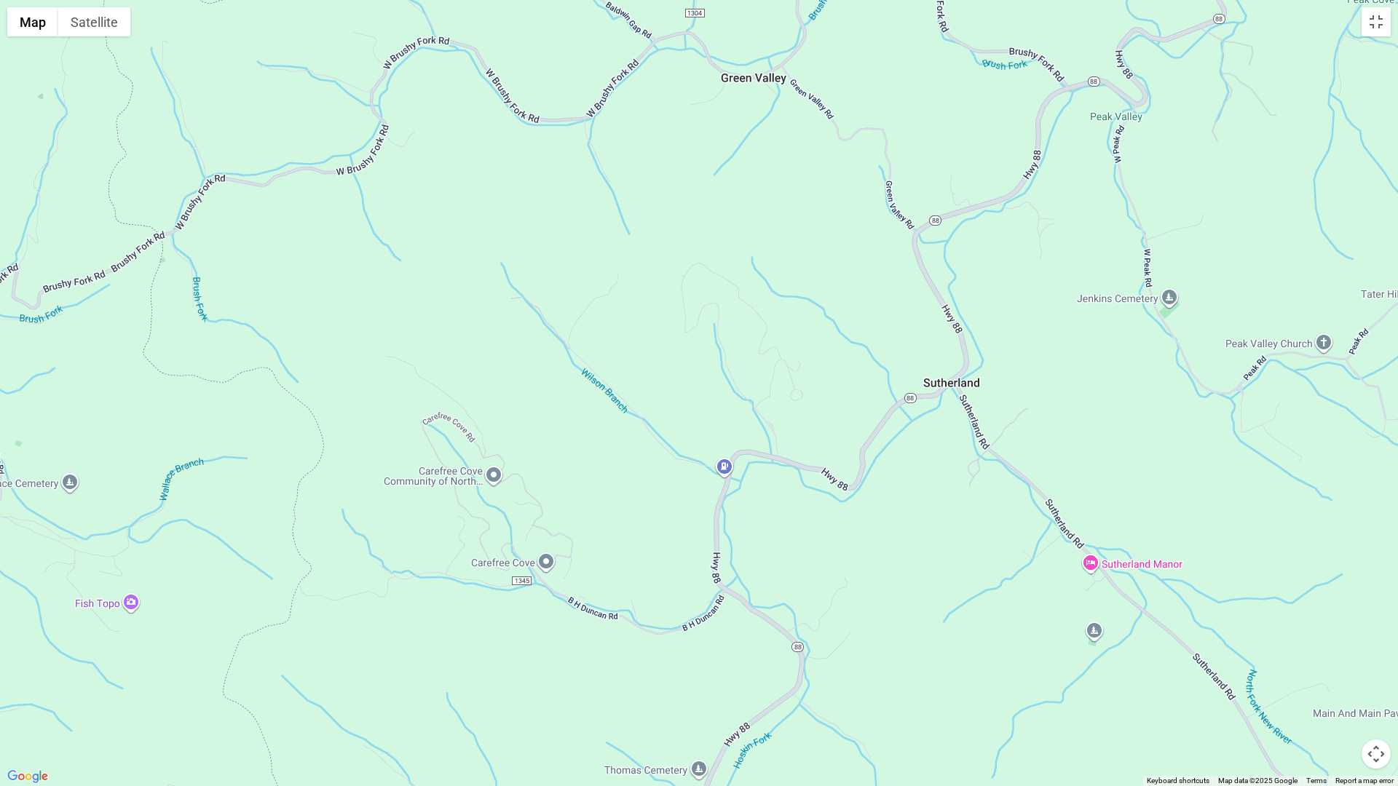
drag, startPoint x: 541, startPoint y: 131, endPoint x: 411, endPoint y: 0, distance: 184.8
click at [411, 0] on div at bounding box center [699, 393] width 1398 height 786
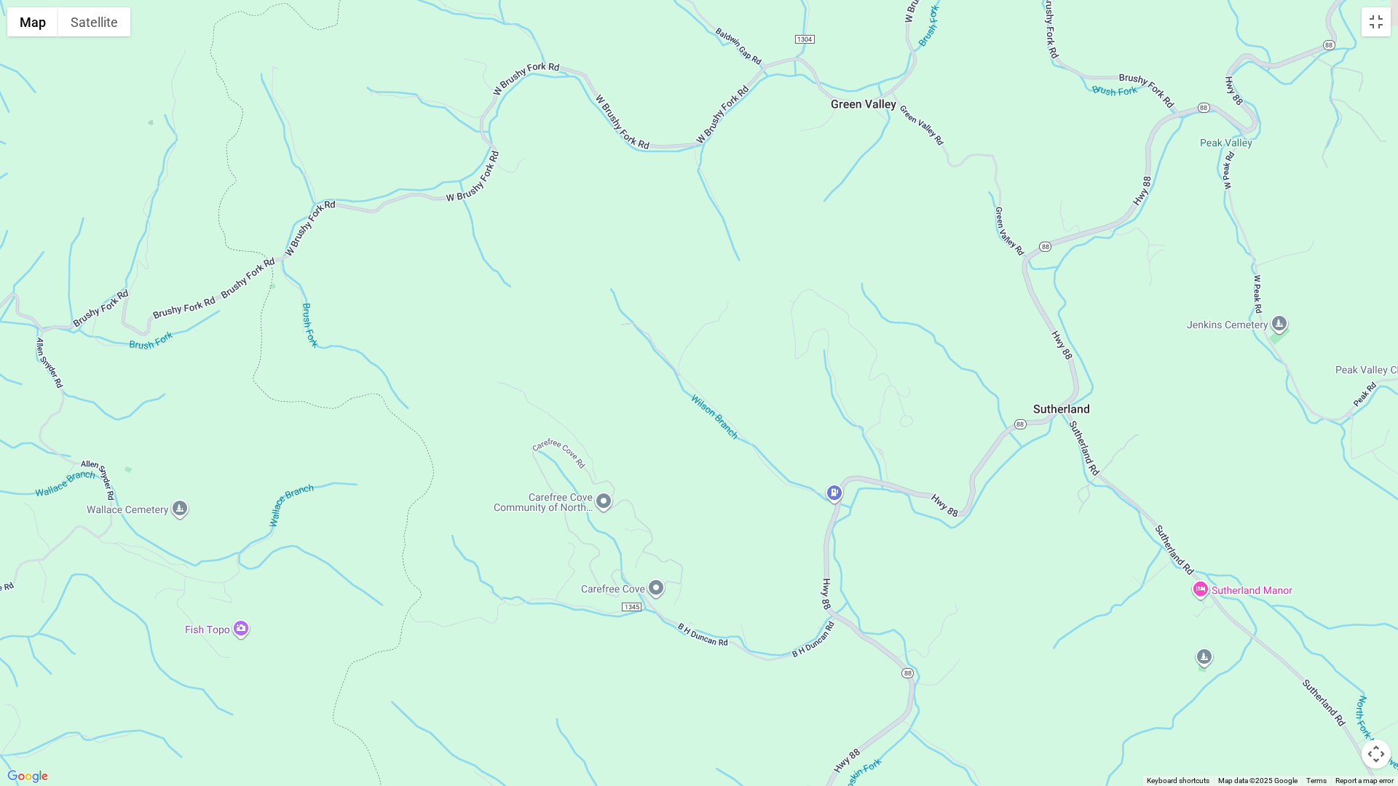
drag, startPoint x: 609, startPoint y: 572, endPoint x: 716, endPoint y: 646, distance: 130.5
click at [716, 646] on div at bounding box center [699, 393] width 1398 height 786
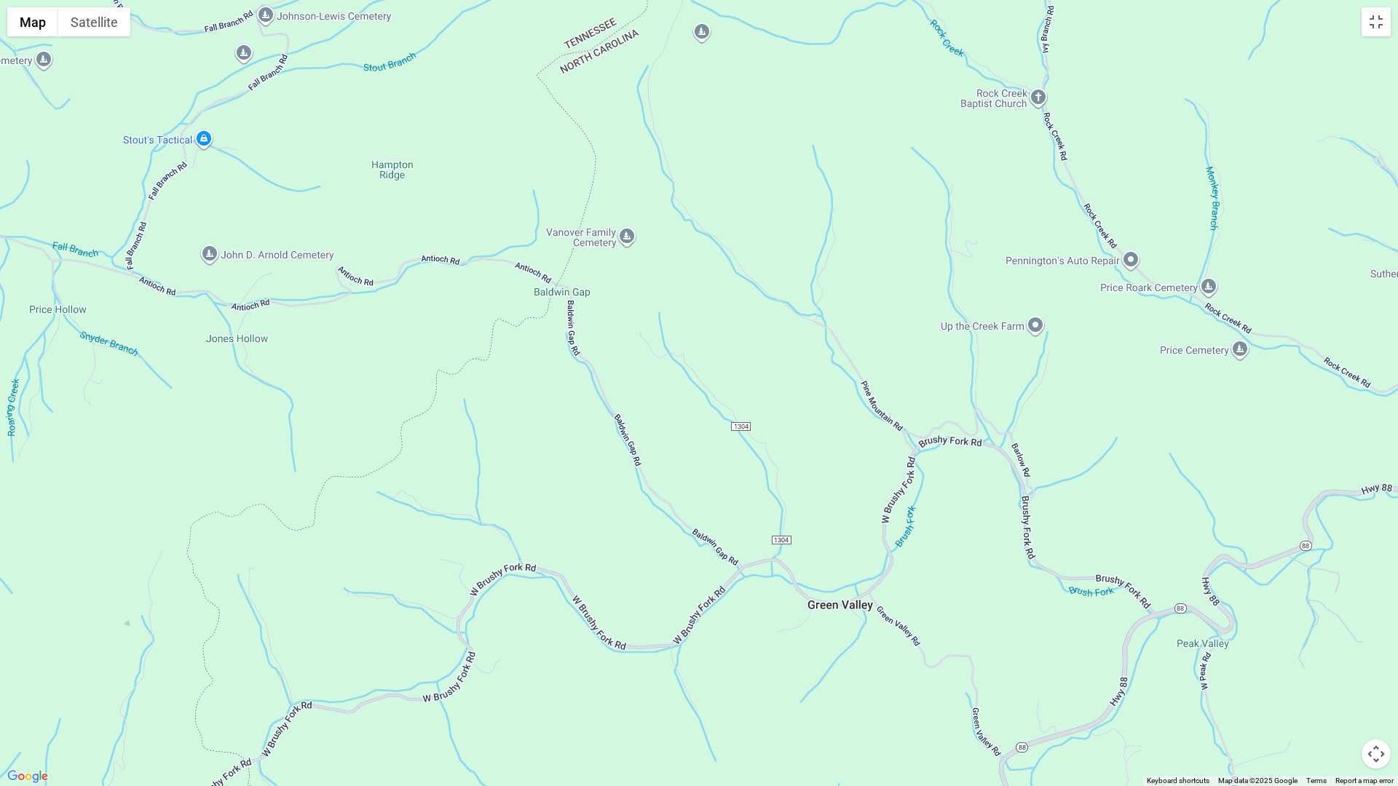
drag, startPoint x: 362, startPoint y: 186, endPoint x: 339, endPoint y: 636, distance: 450.5
click at [339, 636] on div at bounding box center [699, 393] width 1398 height 786
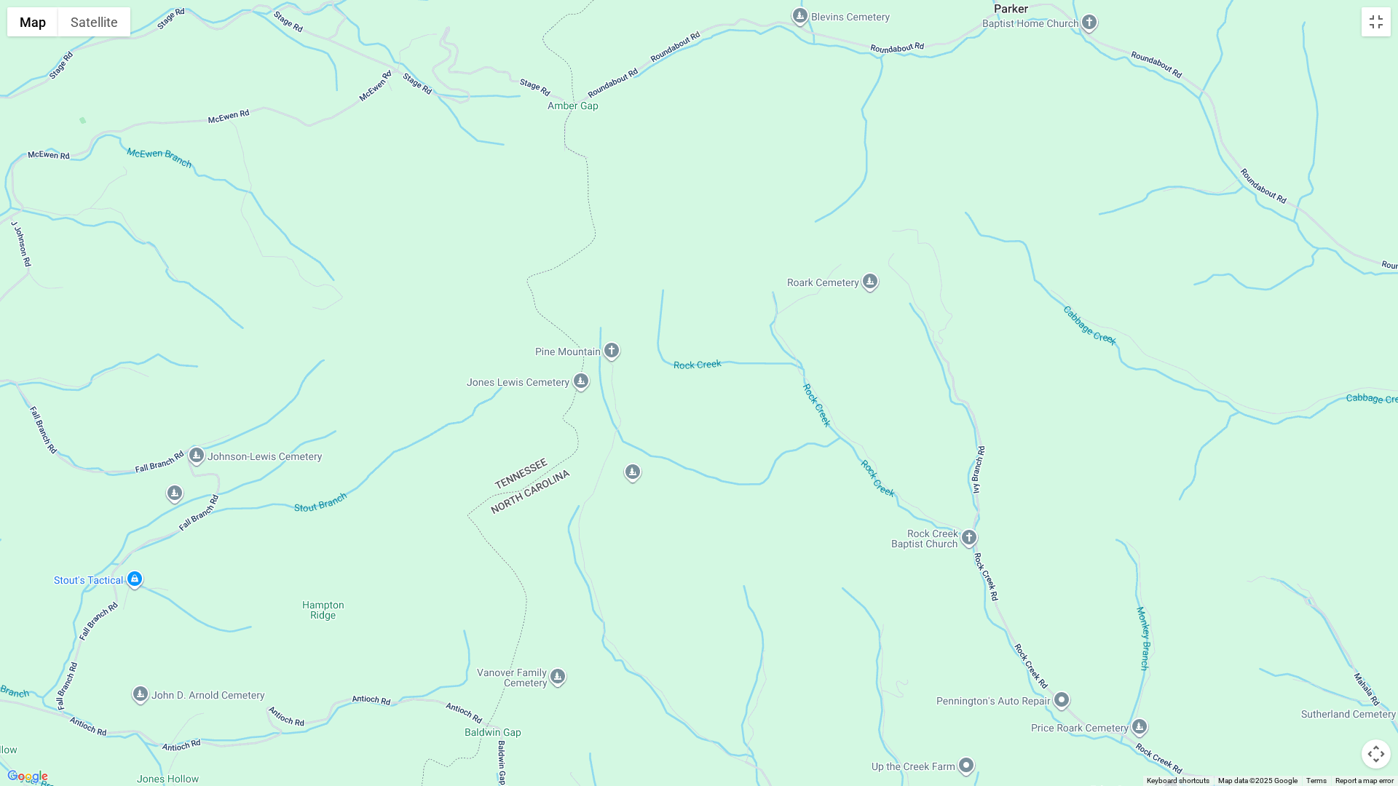
drag, startPoint x: 681, startPoint y: 169, endPoint x: 612, endPoint y: 614, distance: 450.2
click at [612, 614] on div at bounding box center [699, 393] width 1398 height 786
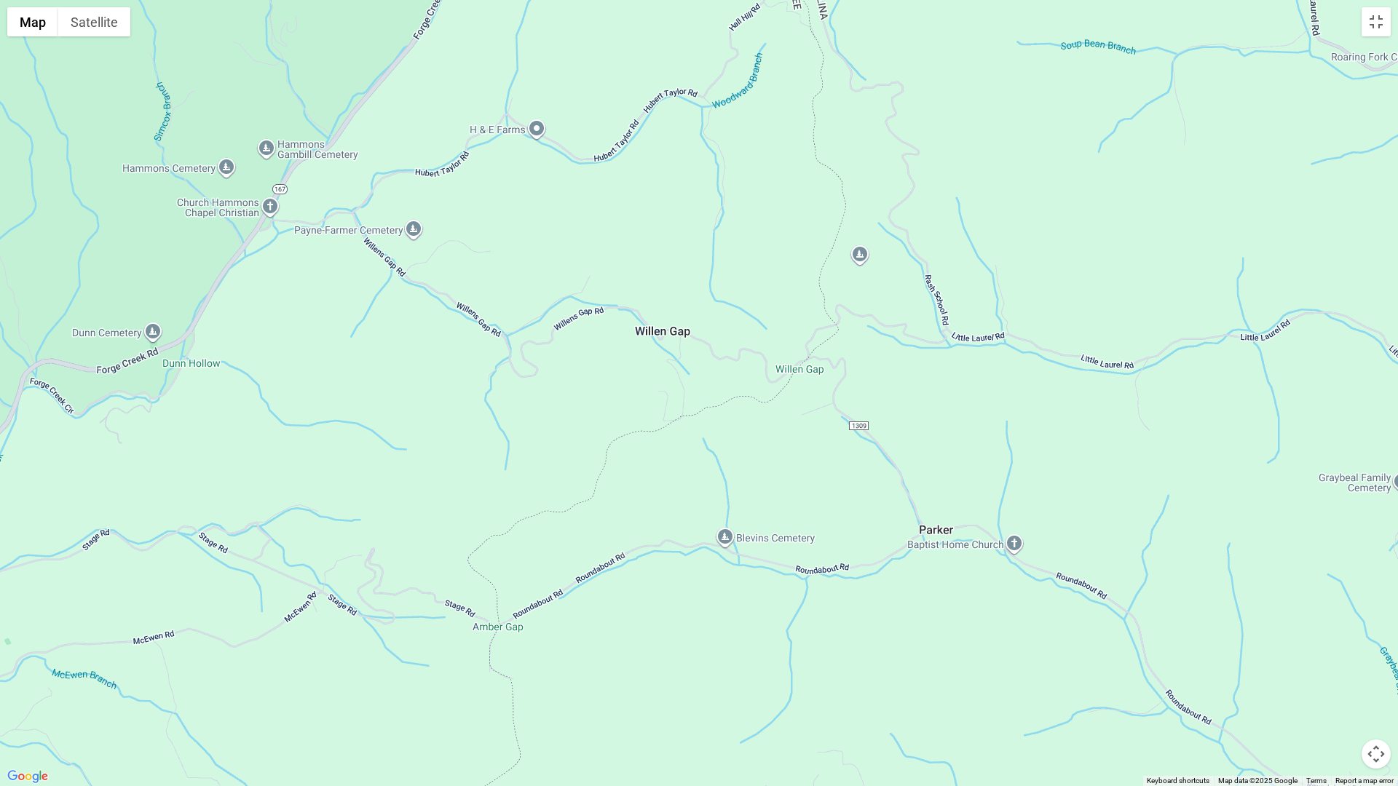
drag, startPoint x: 755, startPoint y: 193, endPoint x: 679, endPoint y: 716, distance: 528.2
click at [679, 694] on div at bounding box center [699, 393] width 1398 height 786
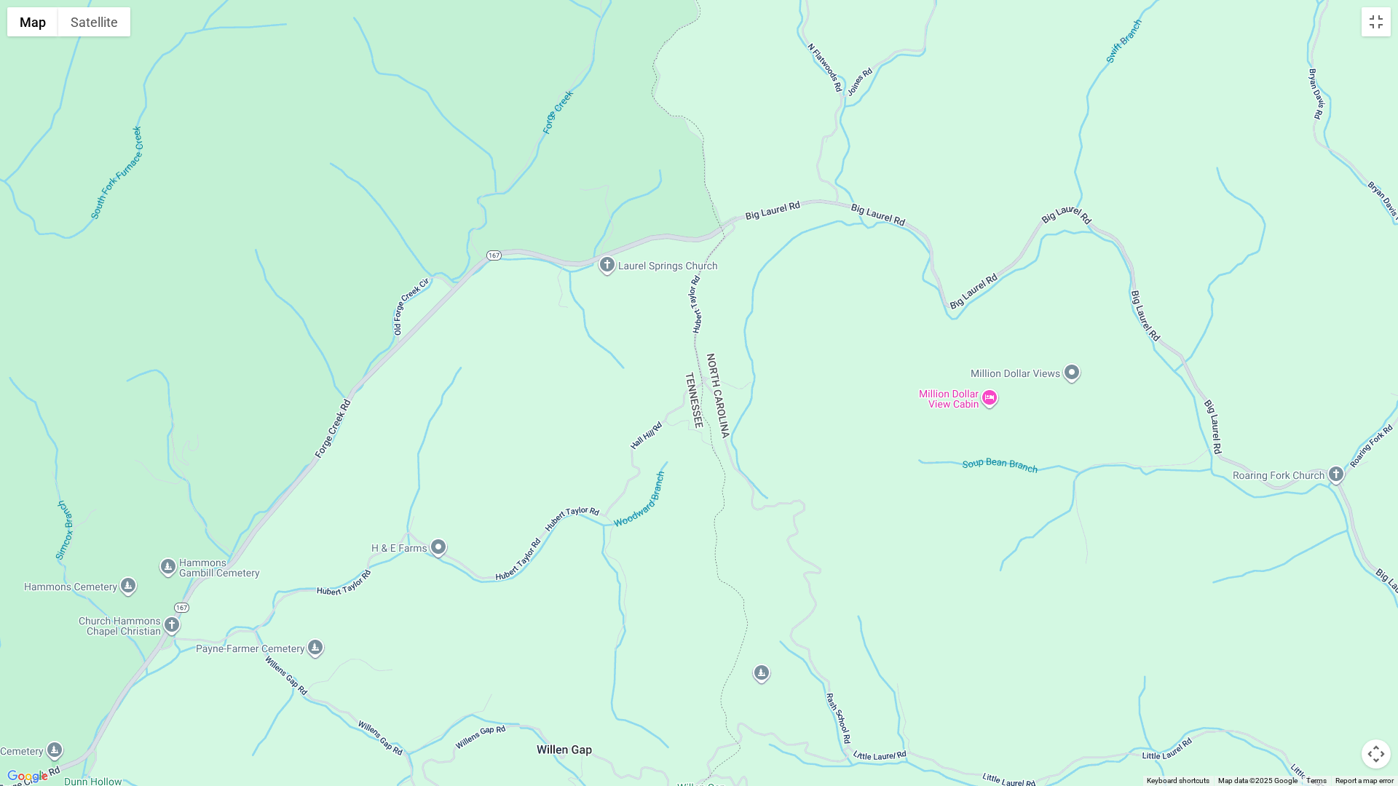
drag, startPoint x: 1014, startPoint y: 250, endPoint x: 916, endPoint y: 670, distance: 431.4
click at [916, 670] on div at bounding box center [699, 393] width 1398 height 786
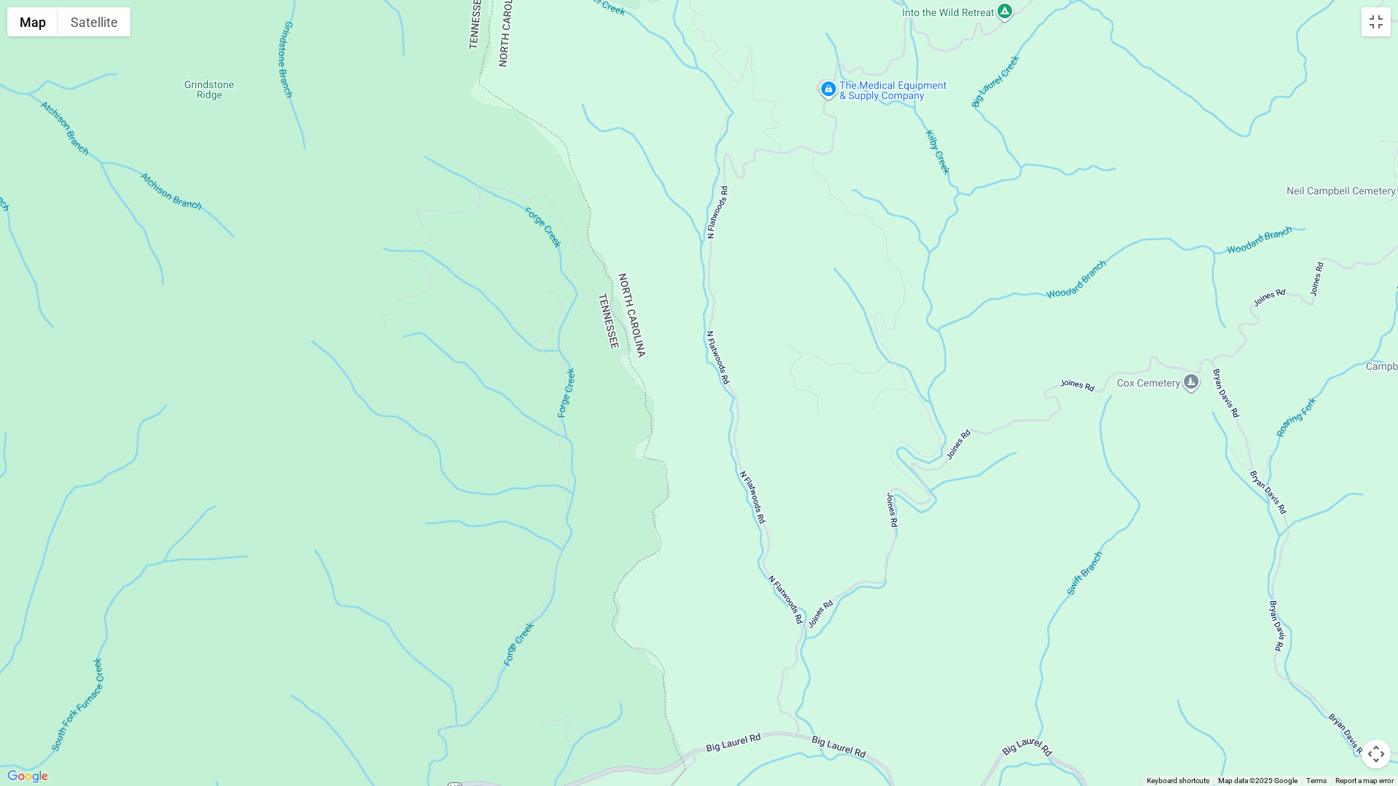
drag, startPoint x: 847, startPoint y: 157, endPoint x: 807, endPoint y: 695, distance: 539.5
click at [807, 694] on div at bounding box center [699, 393] width 1398 height 786
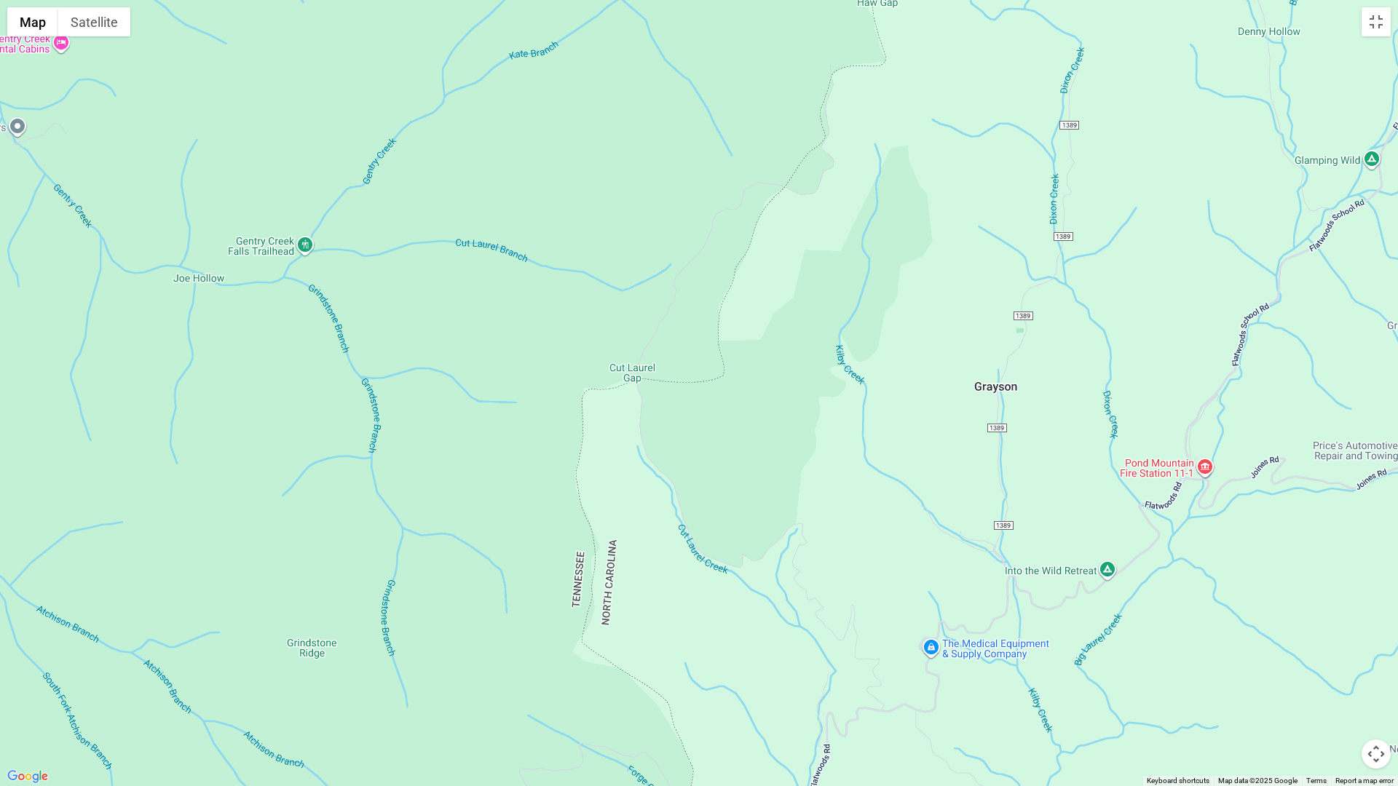
drag, startPoint x: 620, startPoint y: 167, endPoint x: 721, endPoint y: 728, distance: 570.5
click at [721, 694] on div at bounding box center [699, 393] width 1398 height 786
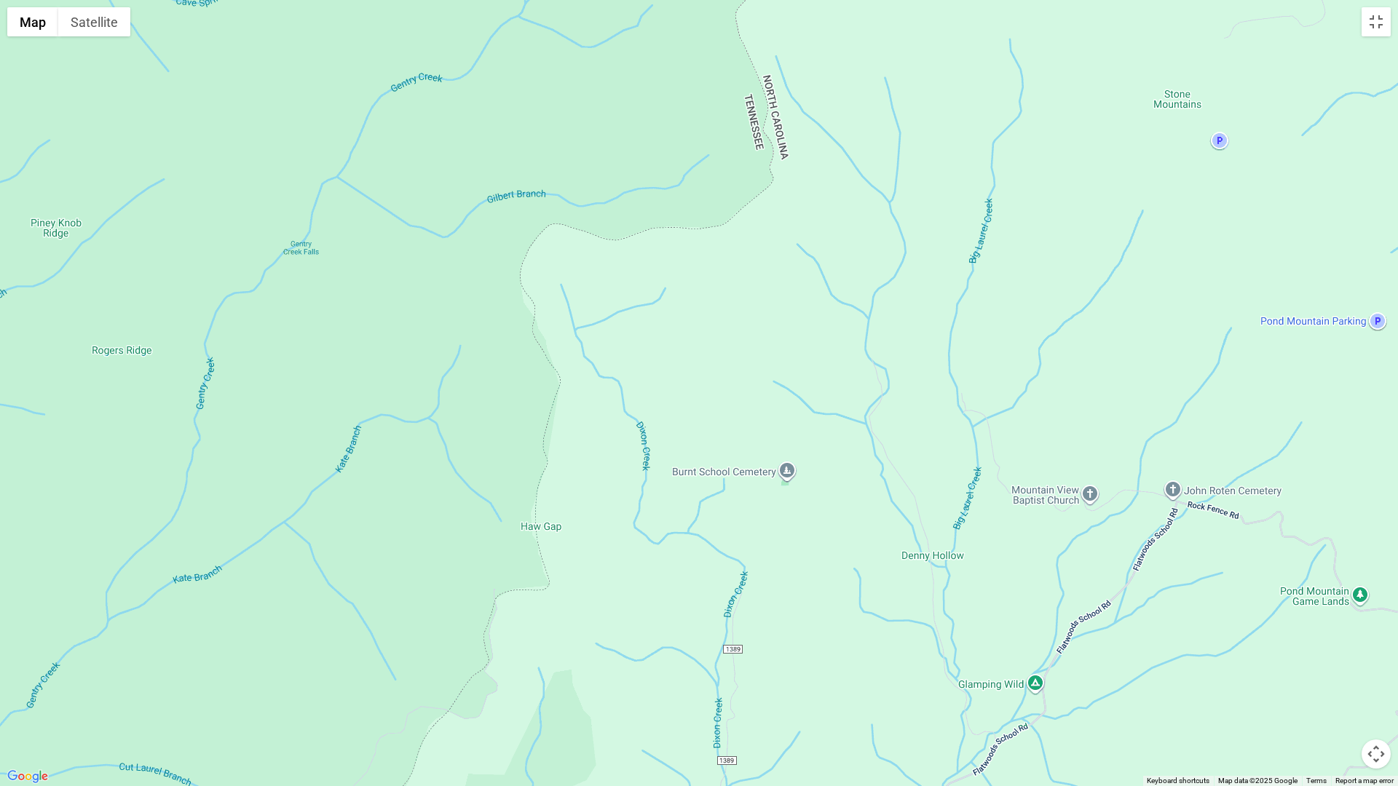
drag, startPoint x: 985, startPoint y: 261, endPoint x: 647, endPoint y: 786, distance: 624.2
click at [647, 694] on div at bounding box center [699, 393] width 1398 height 786
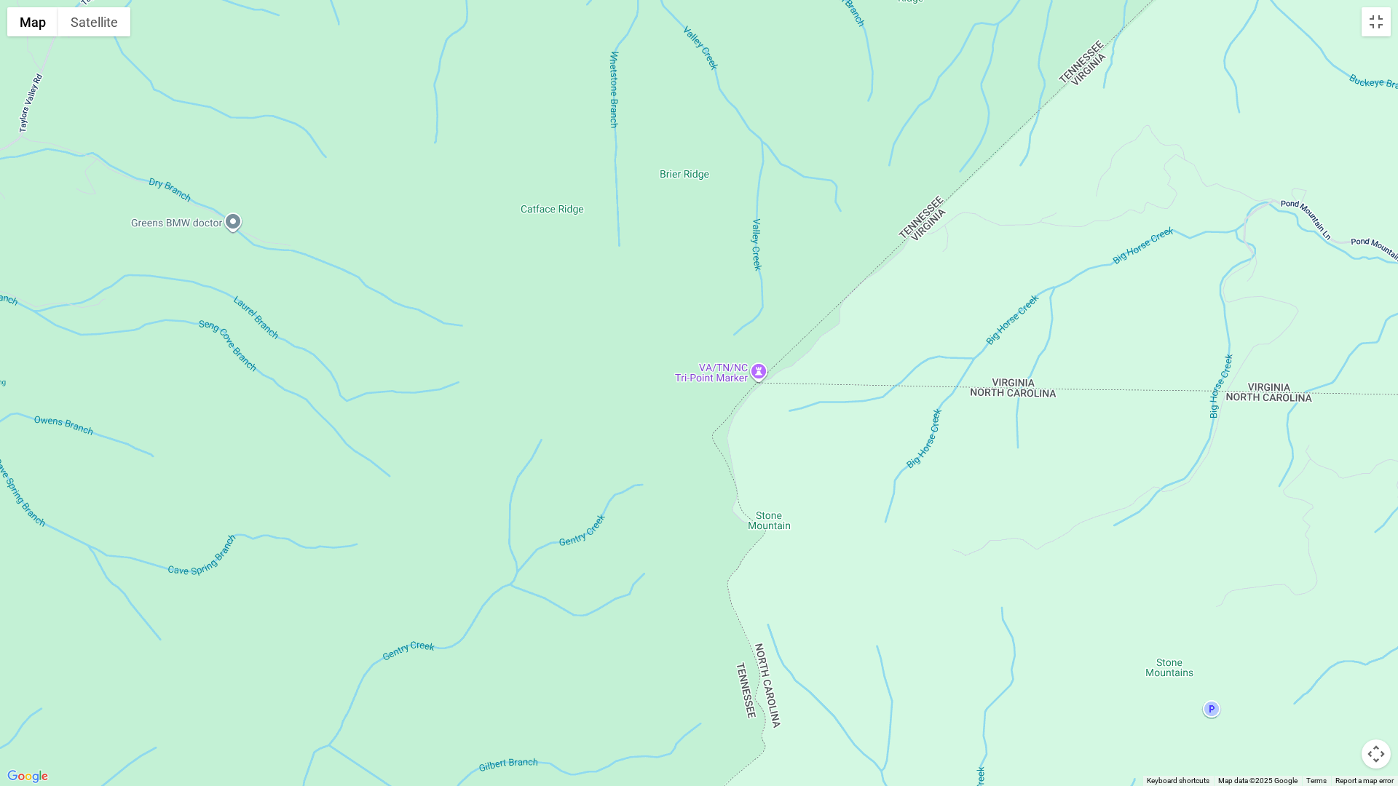
drag, startPoint x: 806, startPoint y: 53, endPoint x: 796, endPoint y: 620, distance: 566.5
click at [796, 620] on div at bounding box center [699, 393] width 1398 height 786
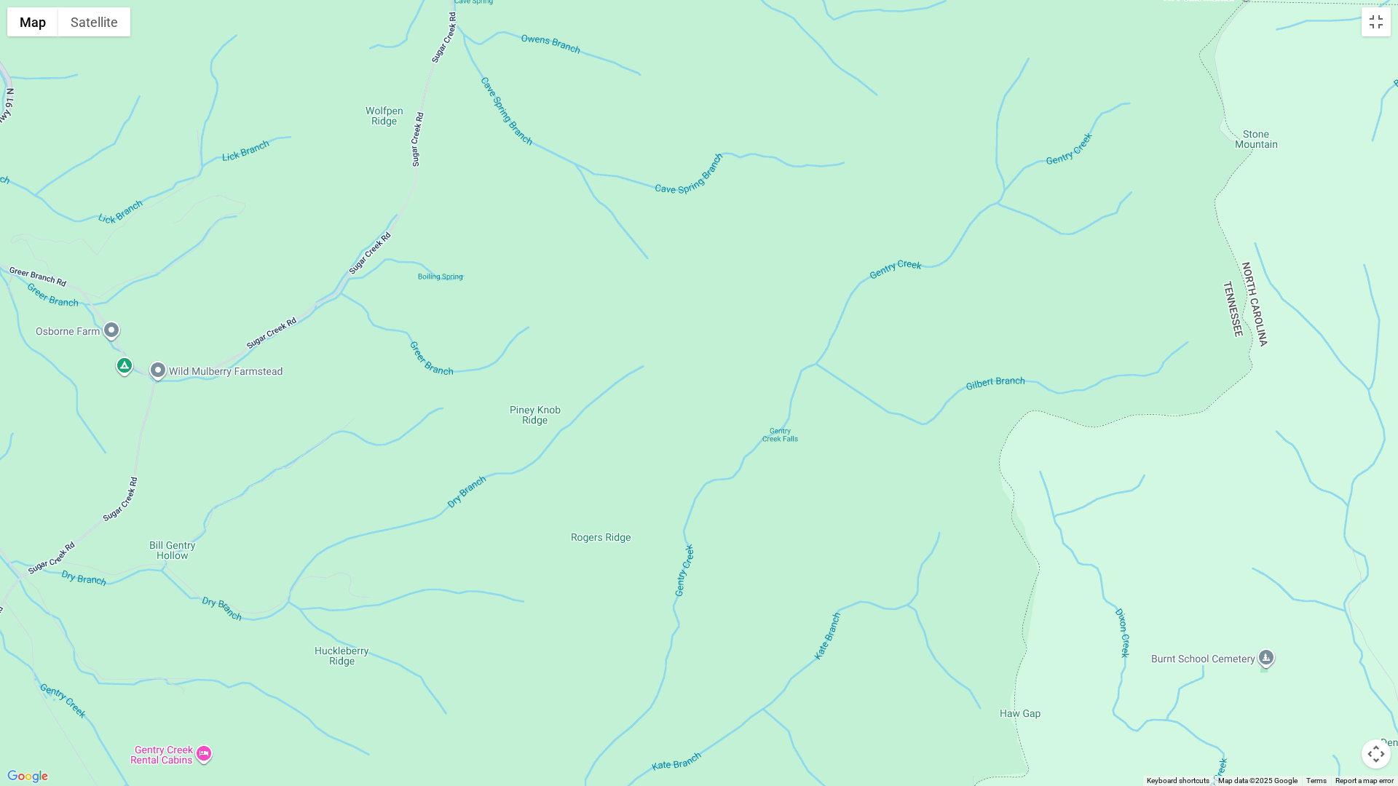
drag, startPoint x: 723, startPoint y: 561, endPoint x: 1211, endPoint y: 175, distance: 622.5
click at [1211, 175] on div at bounding box center [699, 393] width 1398 height 786
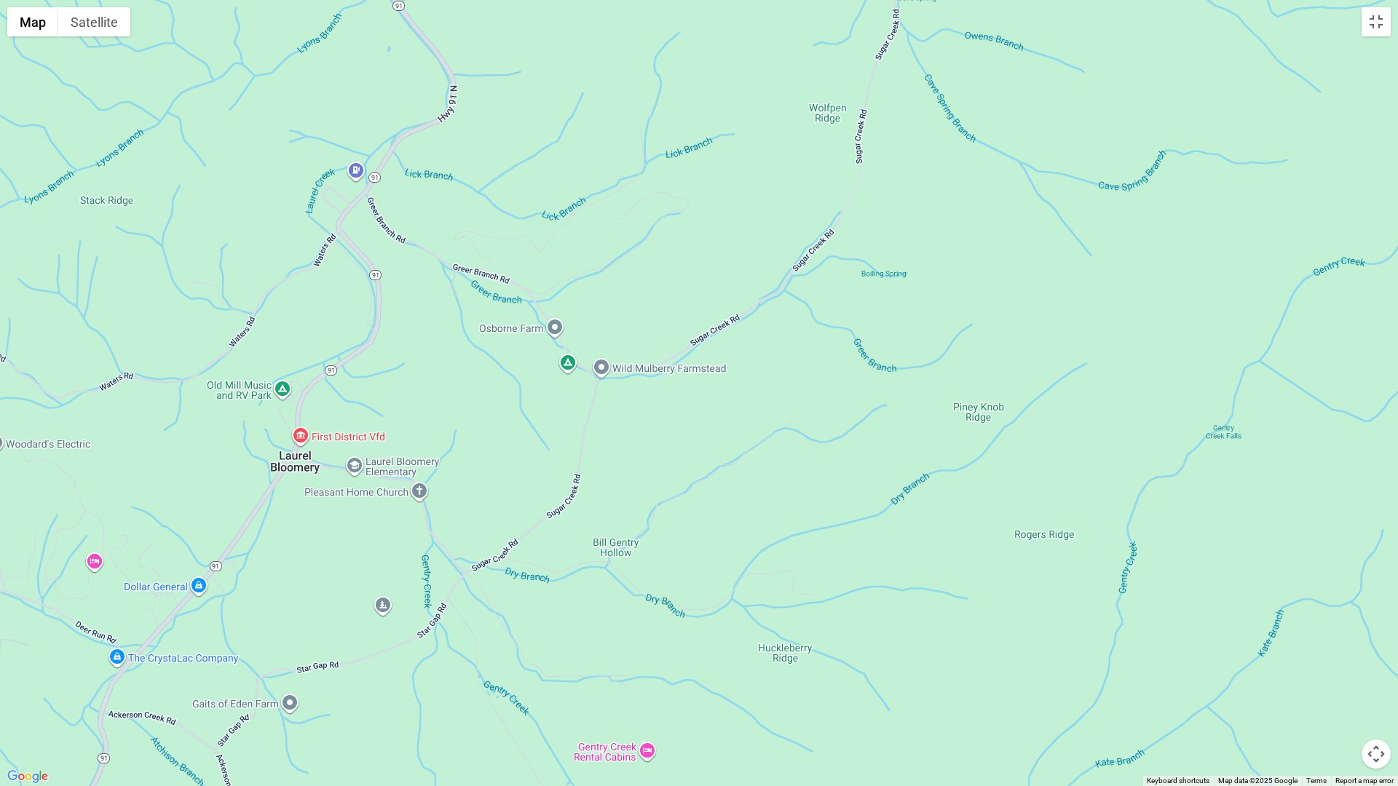
drag, startPoint x: 581, startPoint y: 267, endPoint x: 1027, endPoint y: 264, distance: 446.3
click at [1027, 264] on div at bounding box center [699, 393] width 1398 height 786
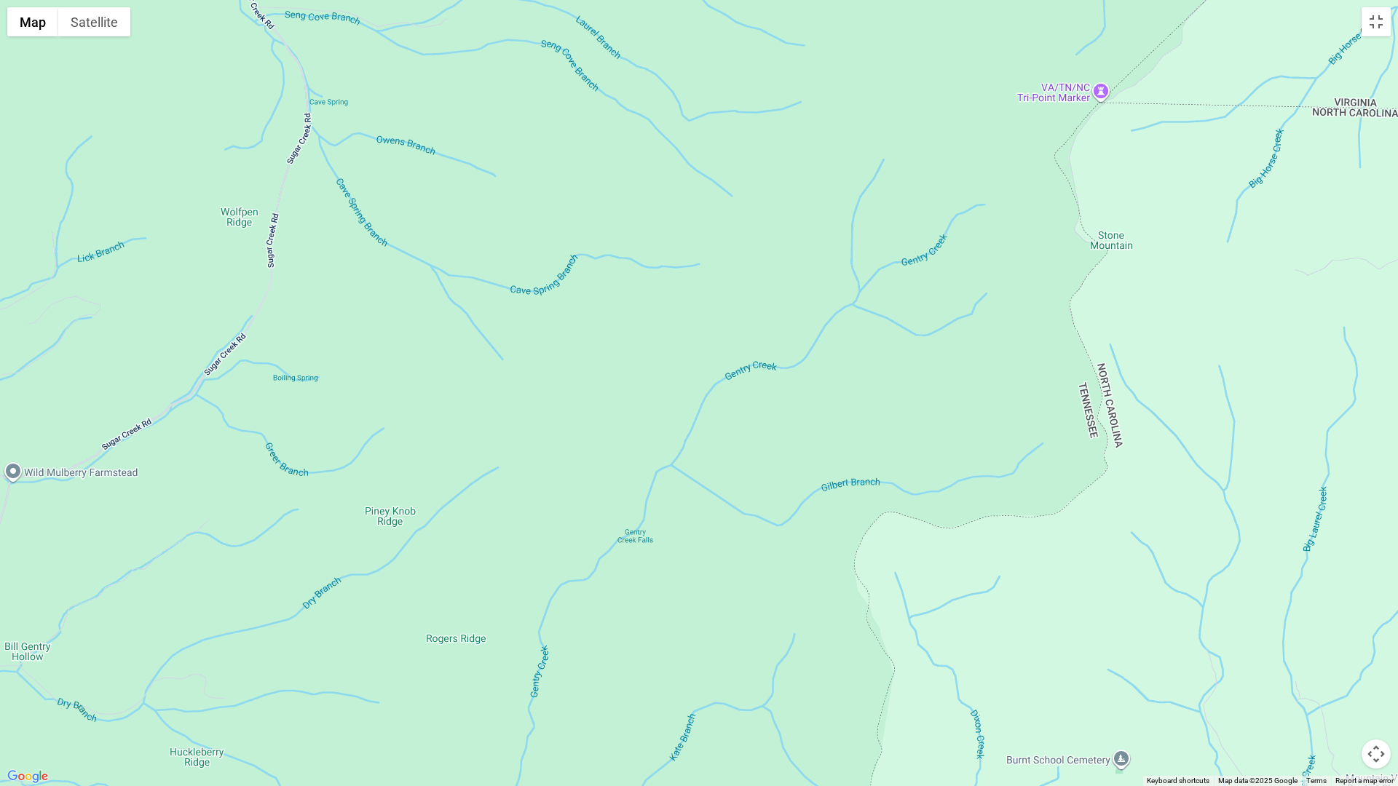
drag, startPoint x: 315, startPoint y: 387, endPoint x: -266, endPoint y: 494, distance: 591.3
click at [1378, 26] on button "Toggle fullscreen view" at bounding box center [1375, 21] width 29 height 29
